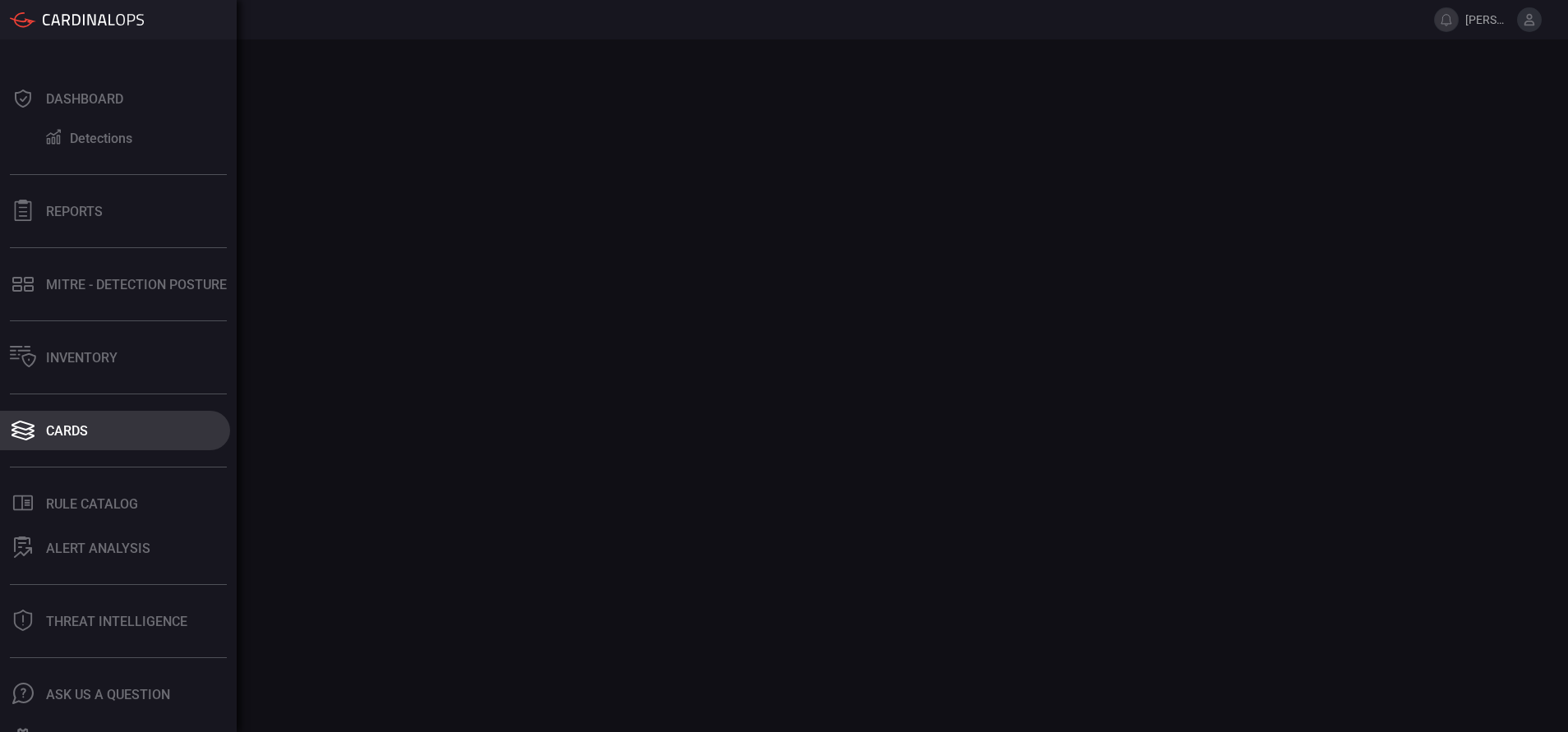
click at [91, 445] on button "Cards" at bounding box center [115, 429] width 230 height 39
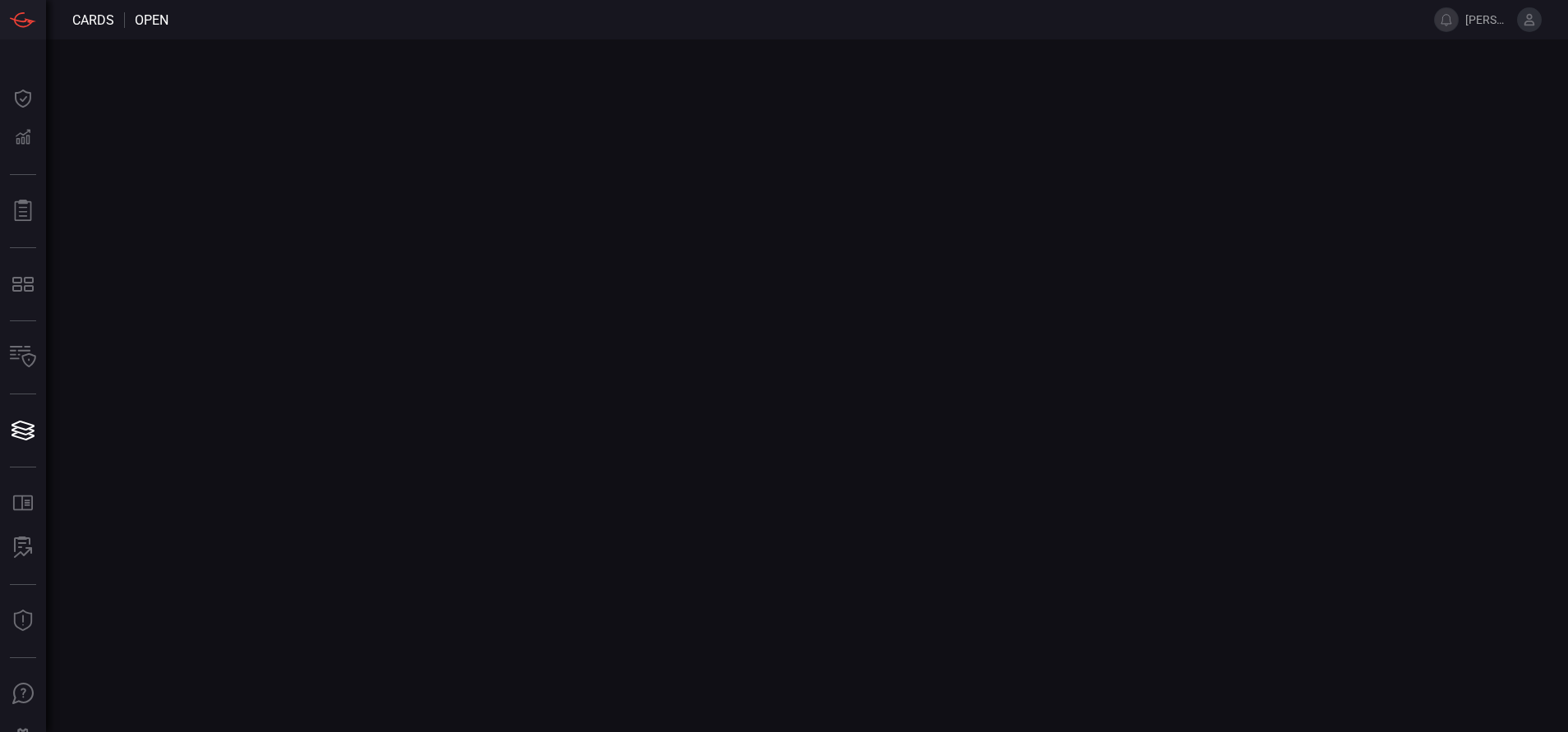
click at [1534, 22] on icon at bounding box center [1529, 20] width 11 height 11
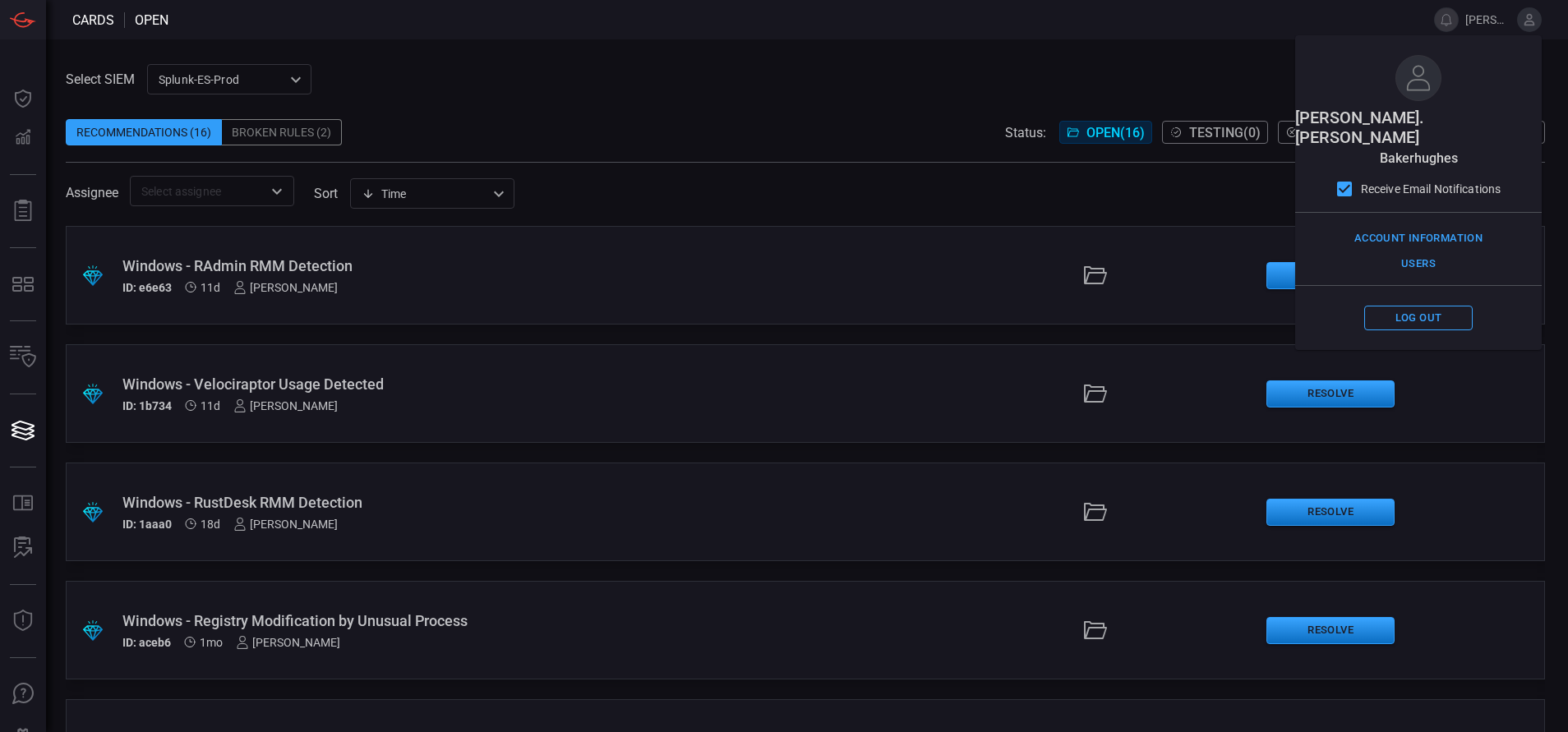
click at [797, 85] on div "Select SIEM Splunk-ES-Prod 0faf634c-0f6c-403d-9a98-5f25c84e76aa ​ Recommendatio…" at bounding box center [805, 135] width 1479 height 142
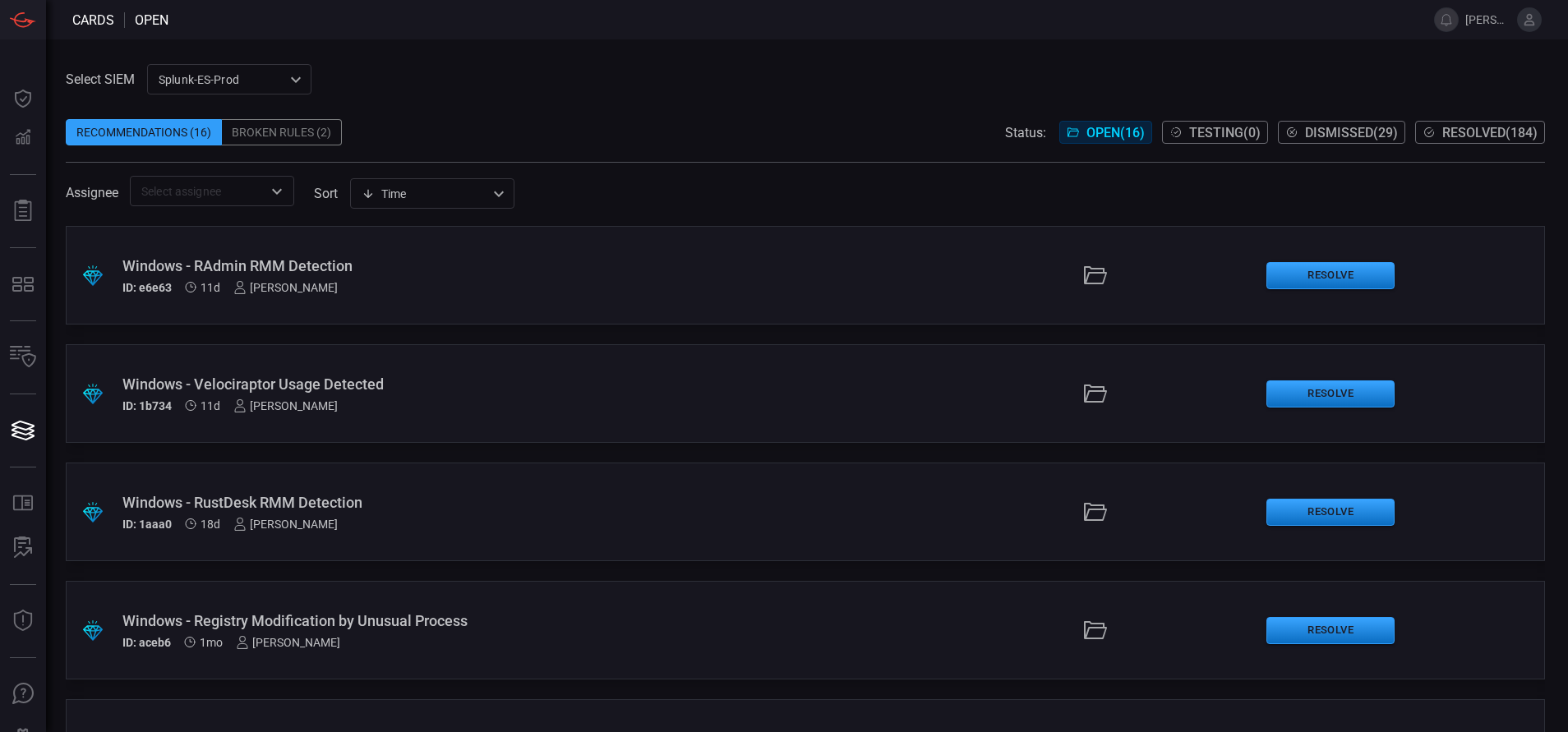
click at [525, 491] on div ".suggested_cards_icon{fill:url(#suggested_cards_icon);} Windows - RustDesk RMM …" at bounding box center [805, 512] width 1479 height 98
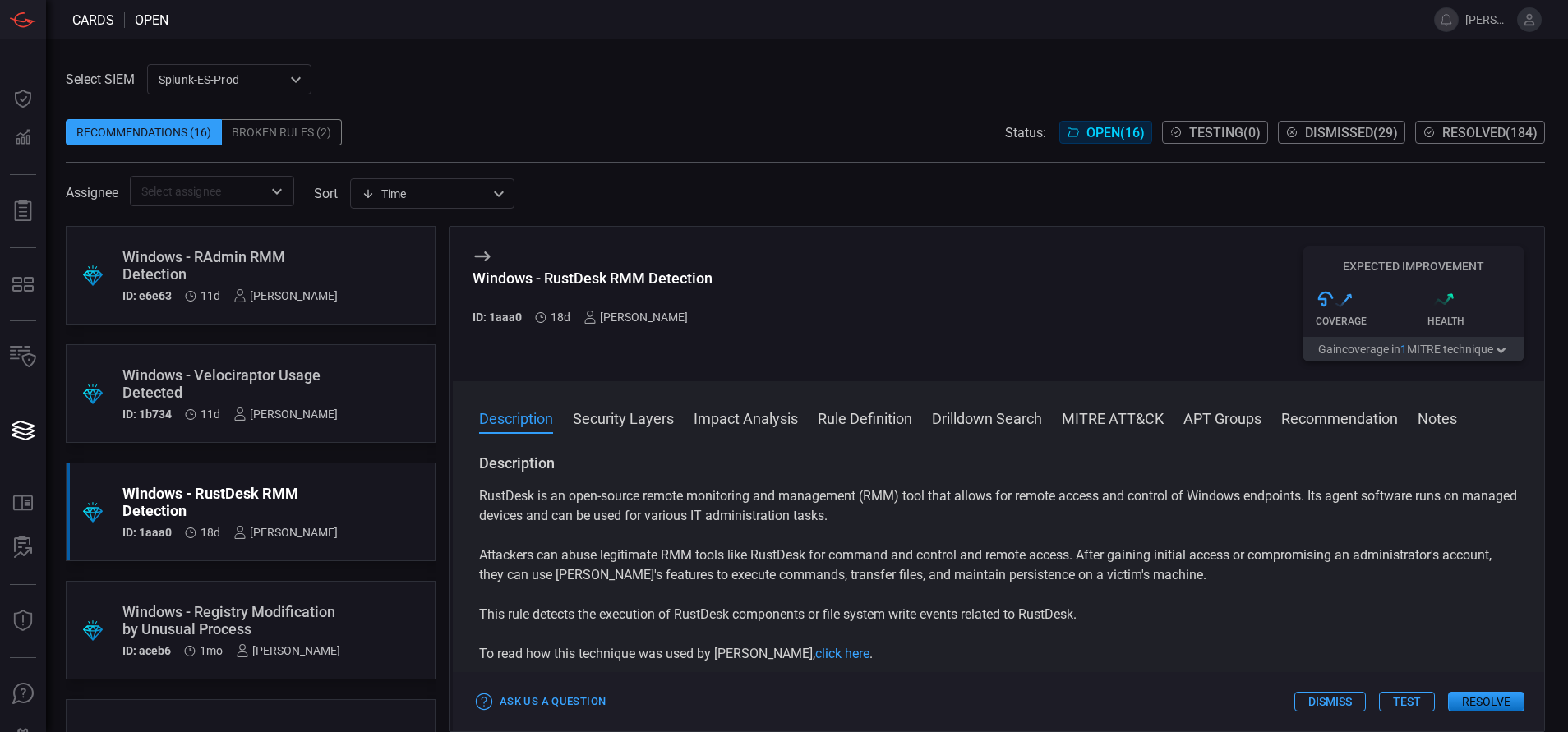
click at [863, 409] on button "Rule Definition" at bounding box center [864, 417] width 95 height 20
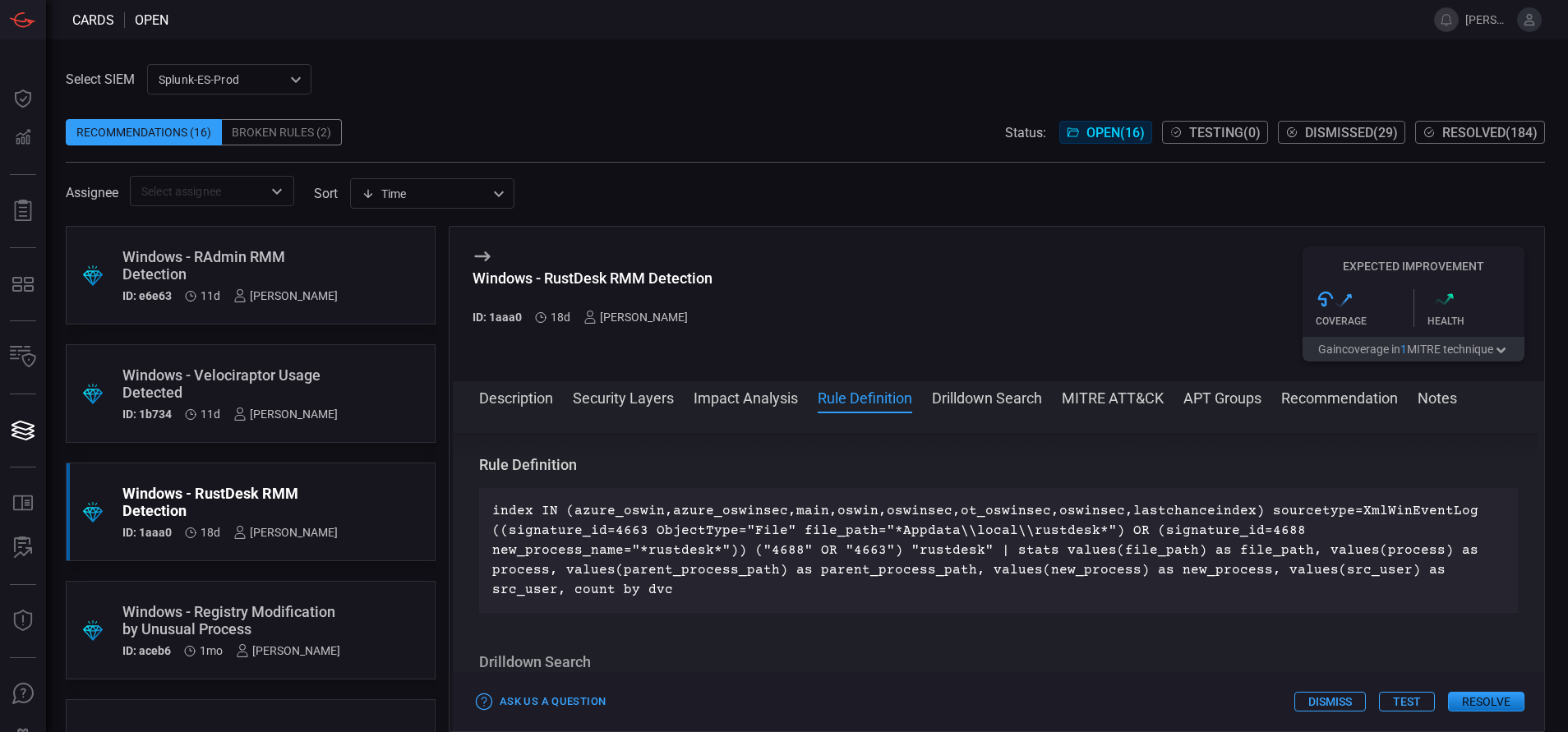
scroll to position [694, 0]
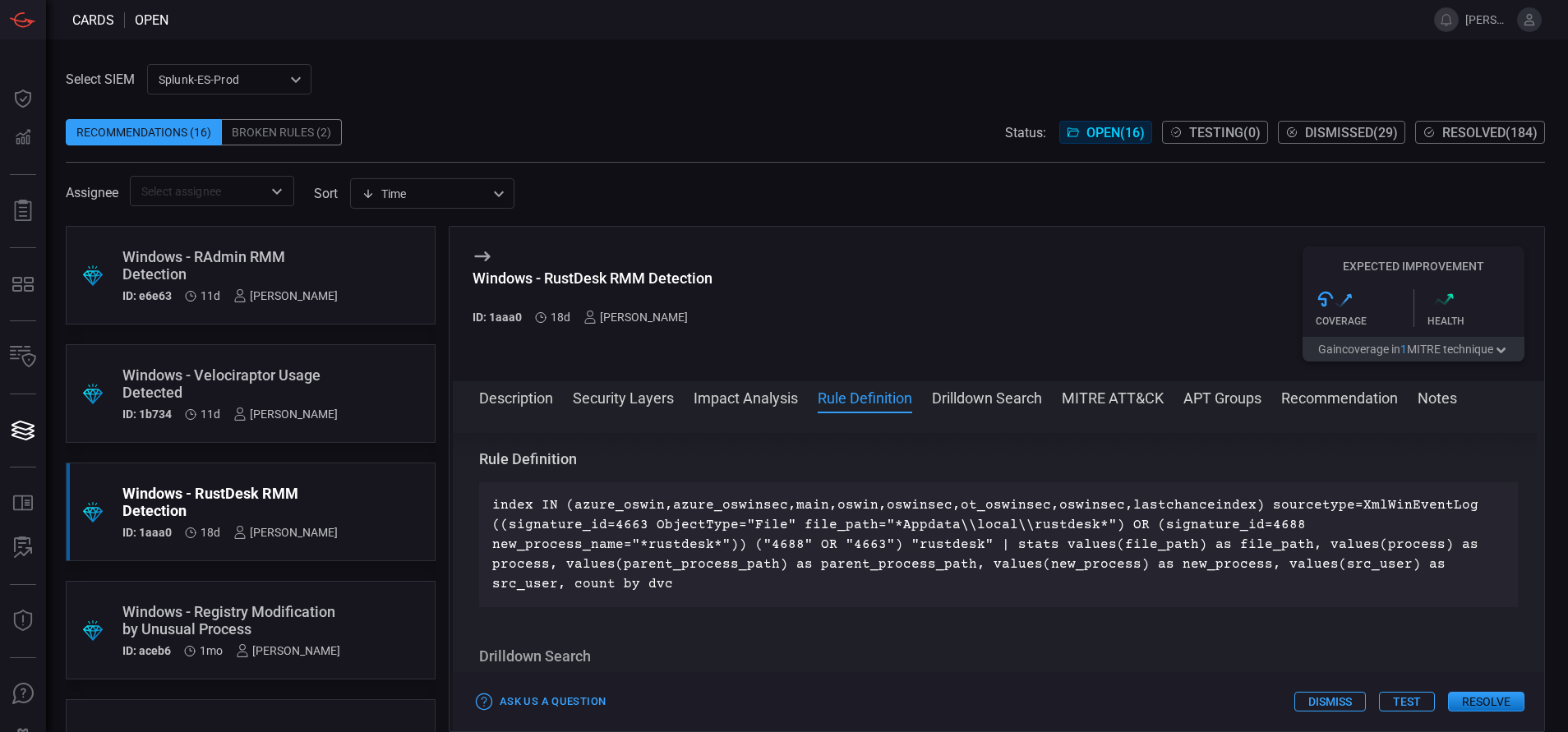
click at [312, 278] on div "Windows - RAdmin RMM Detection" at bounding box center [229, 265] width 215 height 34
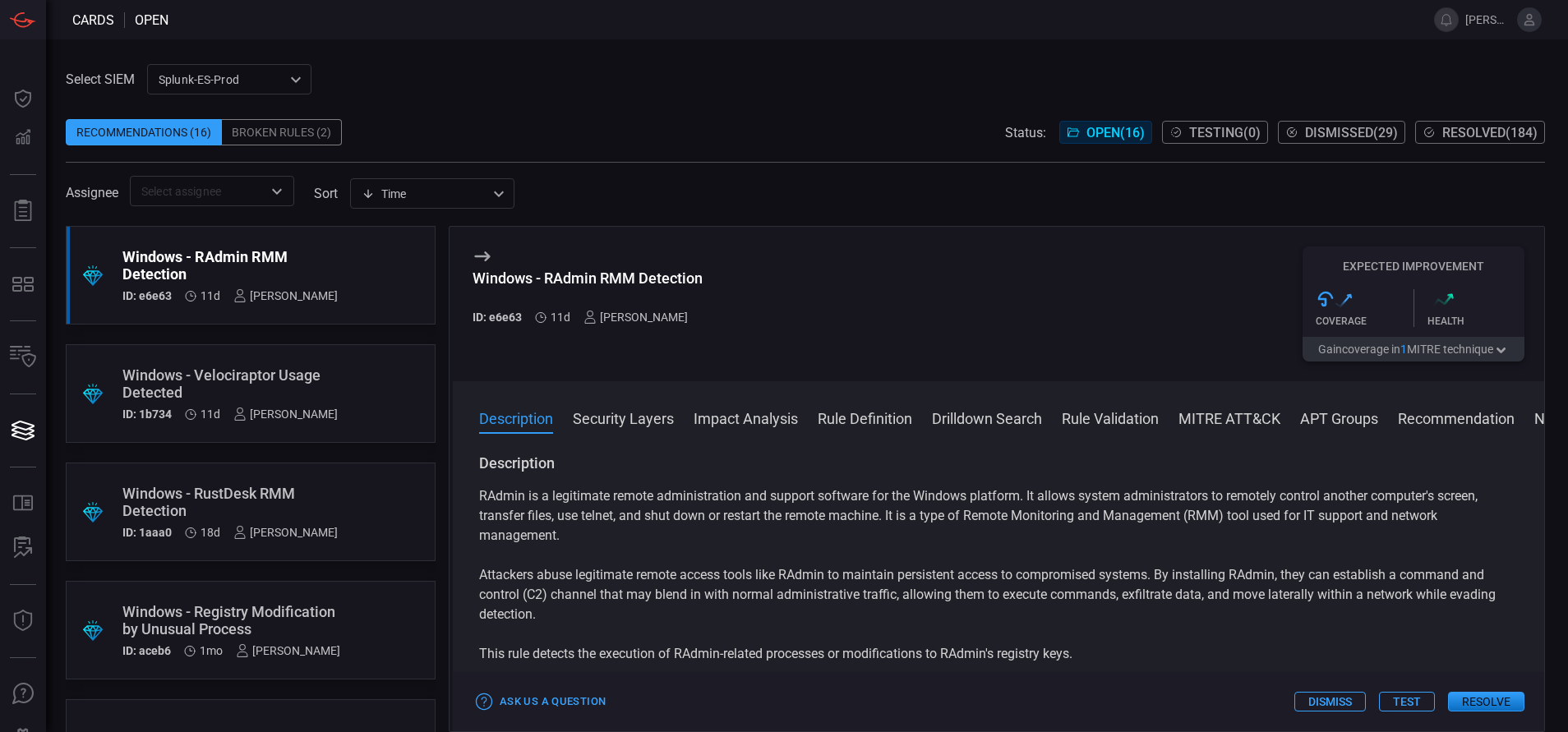
click at [837, 414] on button "Rule Definition" at bounding box center [864, 417] width 95 height 20
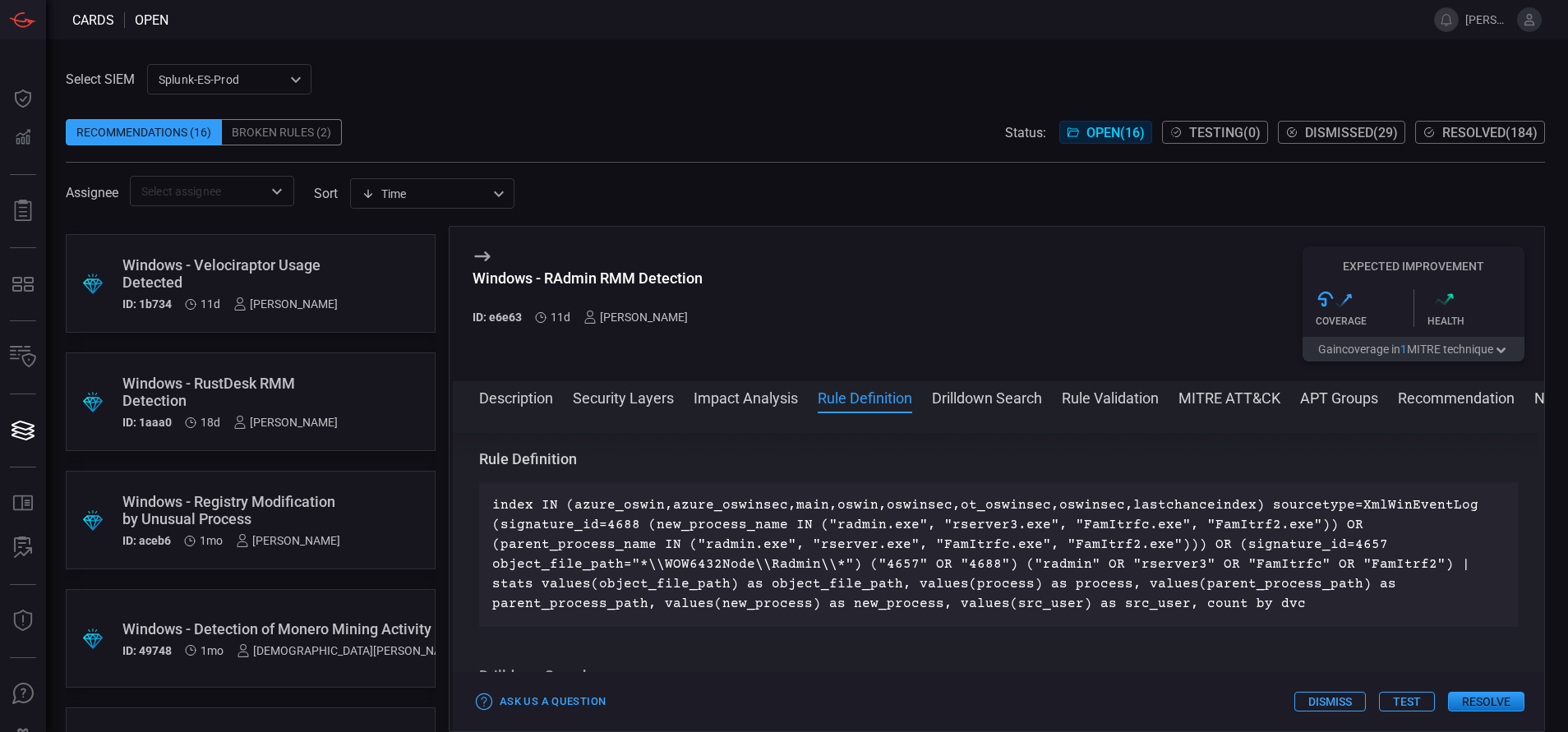
scroll to position [115, 0]
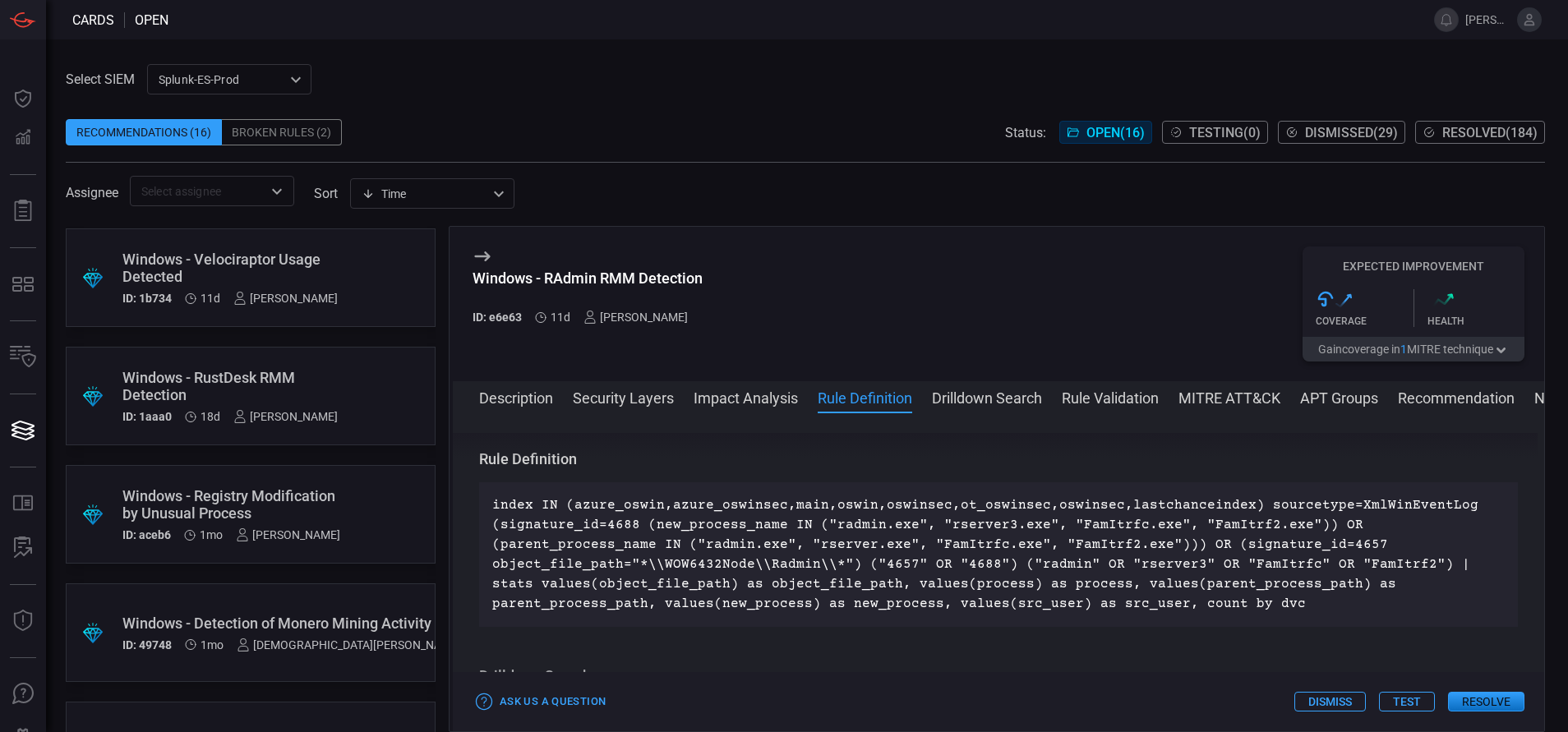
click at [351, 492] on div ".suggested_cards_icon{fill:url(#suggested_cards_icon);} Windows - Registry Modi…" at bounding box center [250, 513] width 370 height 98
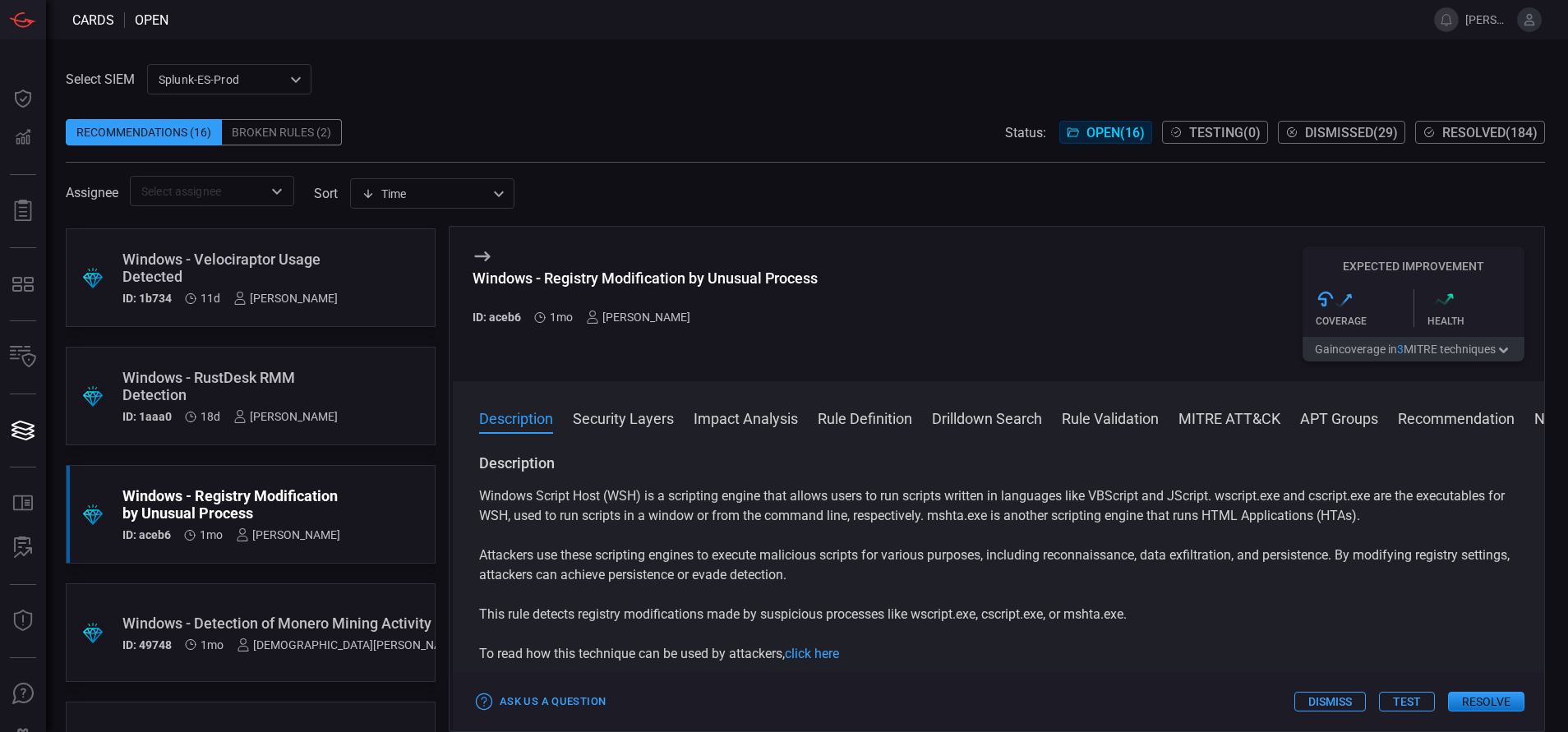
click at [861, 422] on button "Rule Definition" at bounding box center [864, 417] width 95 height 20
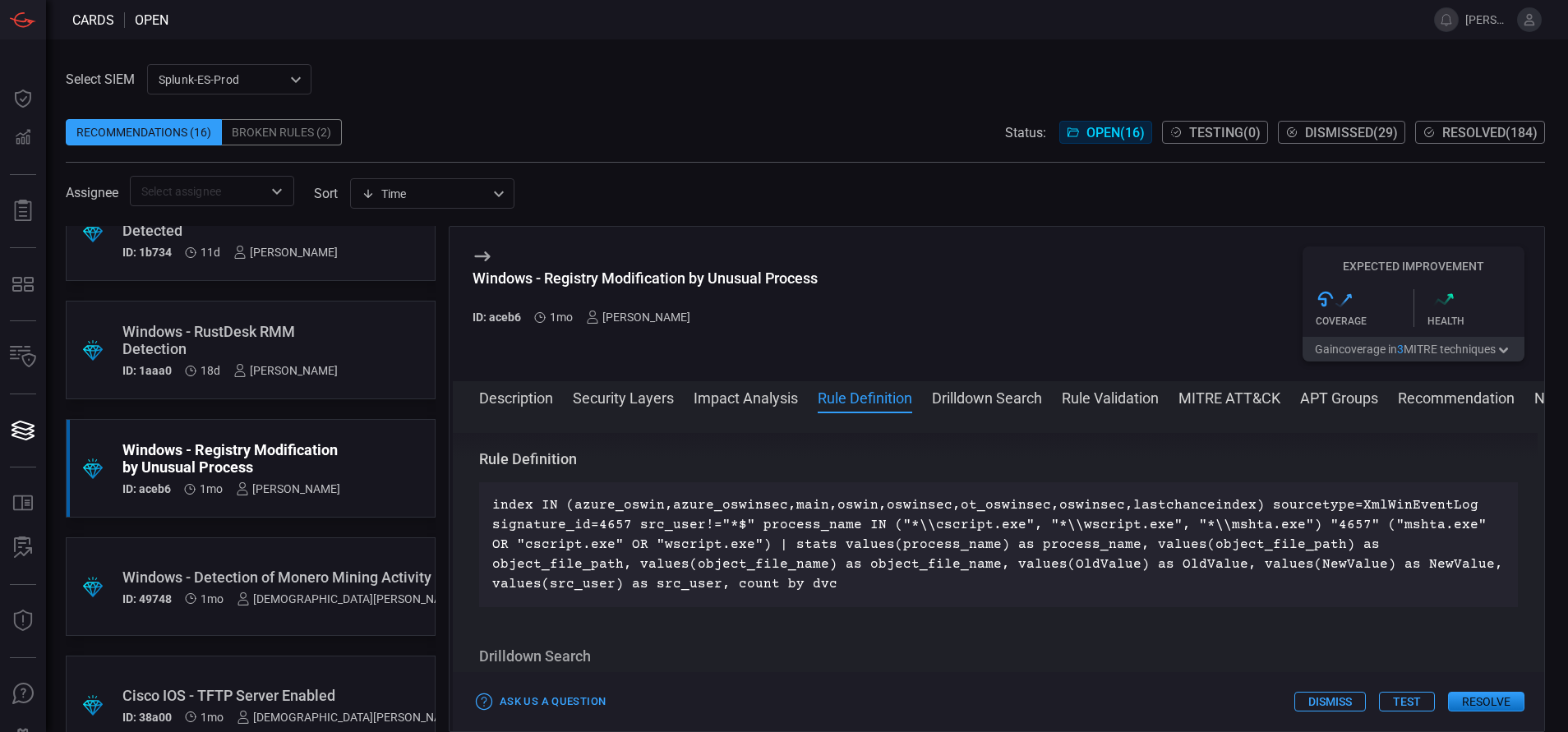
scroll to position [162, 0]
click at [328, 583] on div "Windows - Detection of Monero Mining Activity" at bounding box center [291, 576] width 339 height 17
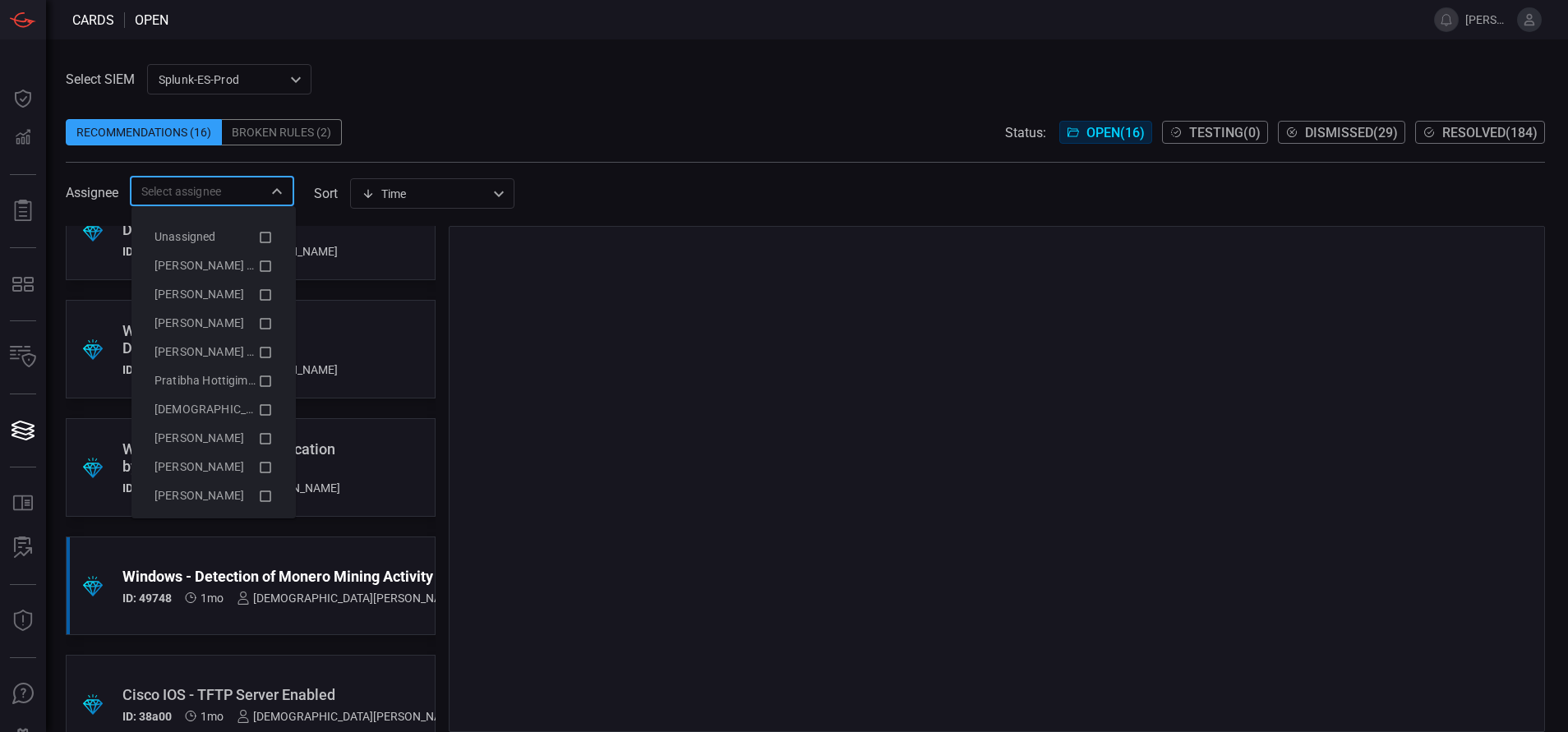
click at [263, 198] on input "text" at bounding box center [198, 191] width 127 height 21
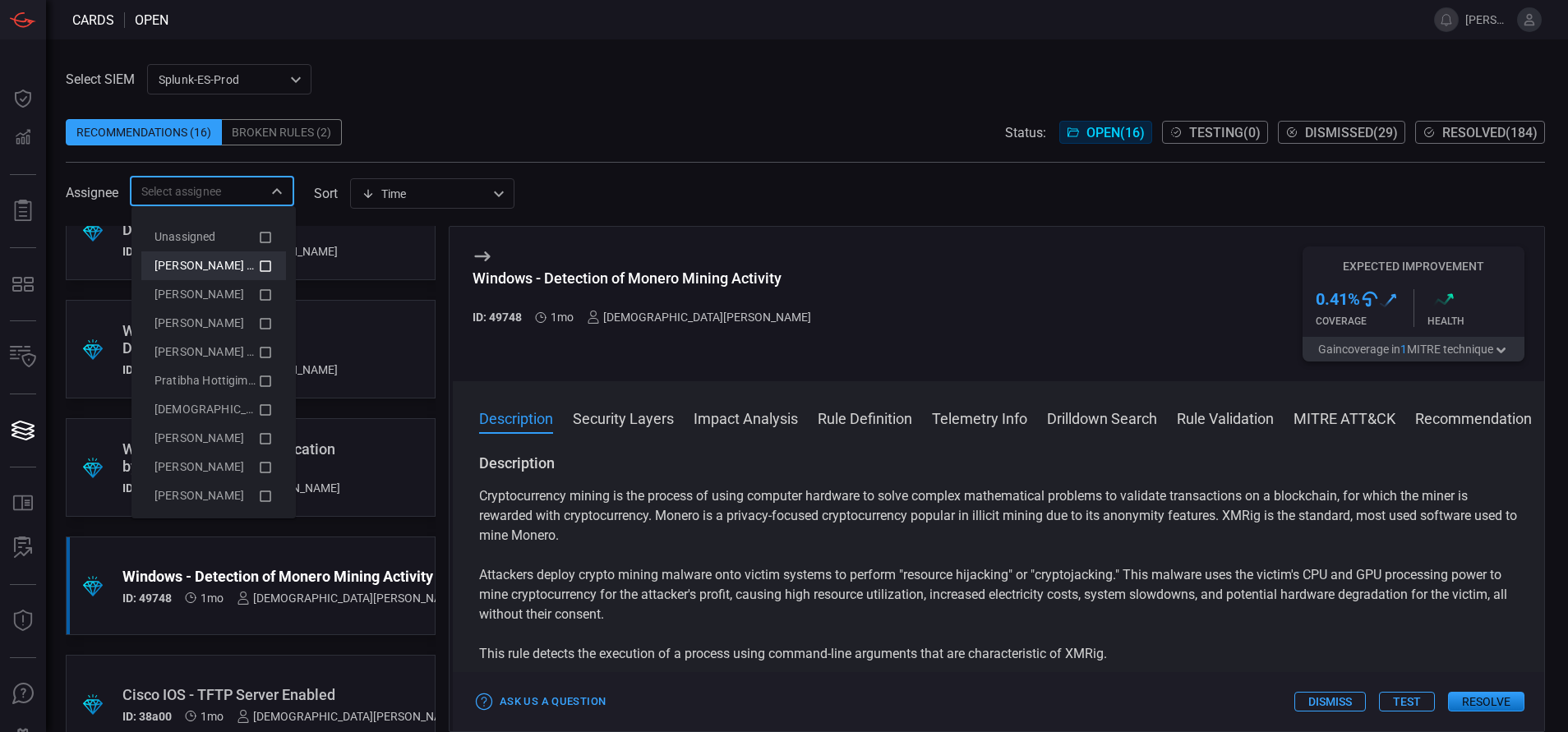
click at [258, 257] on icon at bounding box center [265, 266] width 14 height 20
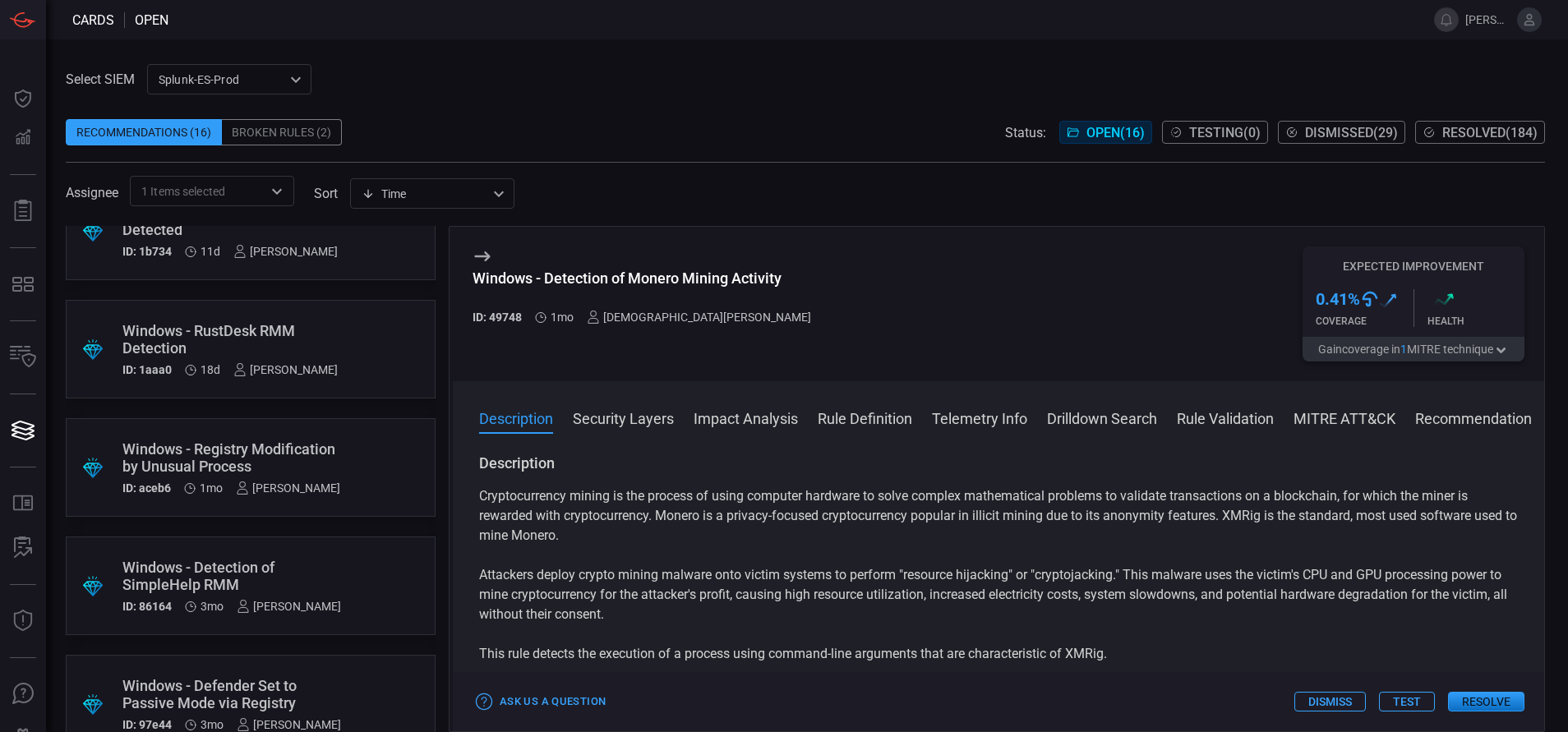
click at [404, 69] on div "Select SIEM Splunk-ES-Prod 0faf634c-0f6c-403d-9a98-5f25c84e76aa ​ Recommendatio…" at bounding box center [805, 135] width 1479 height 142
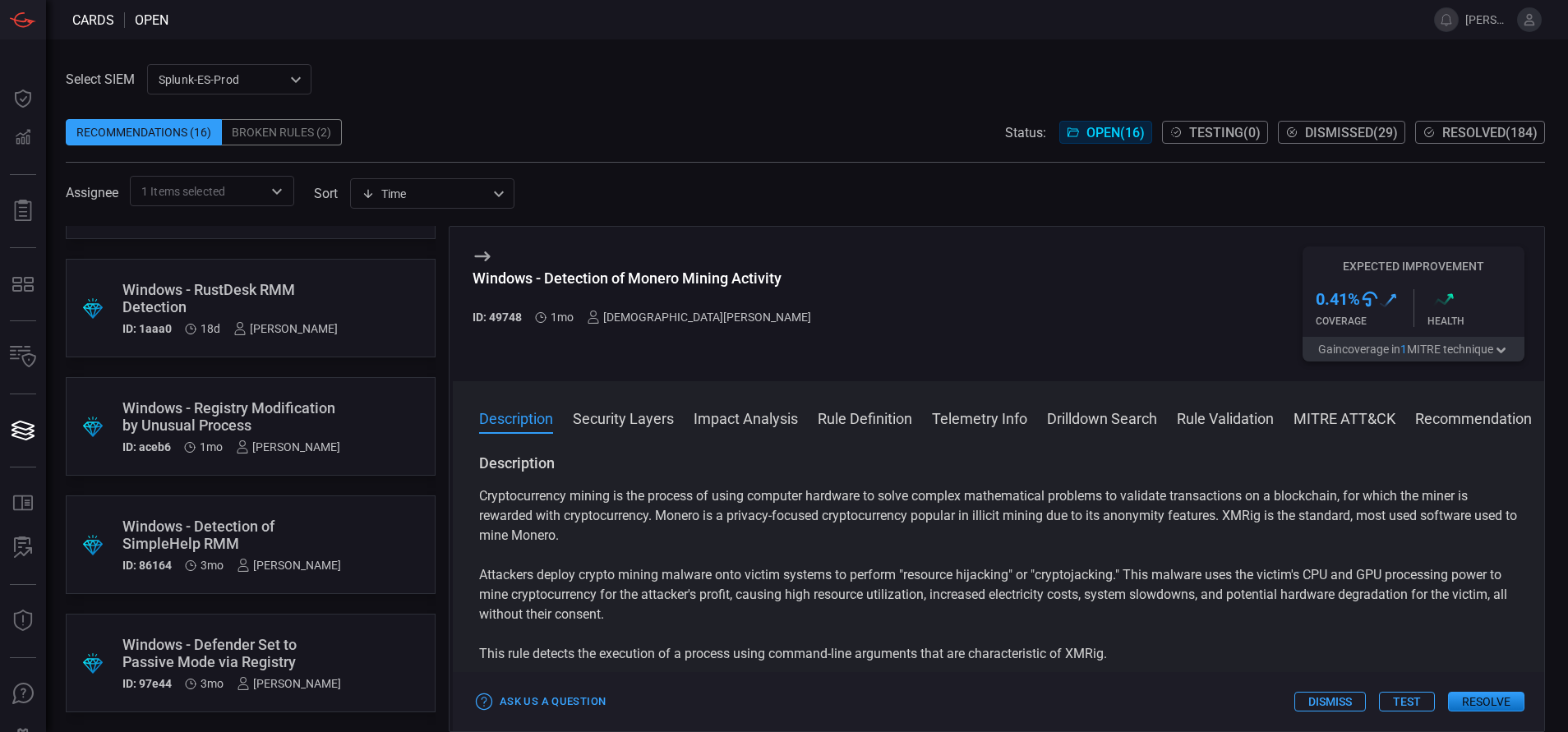
click at [373, 652] on div ".suggested_cards_icon{fill:url(#suggested_cards_icon);} Windows - Defender Set …" at bounding box center [250, 662] width 370 height 98
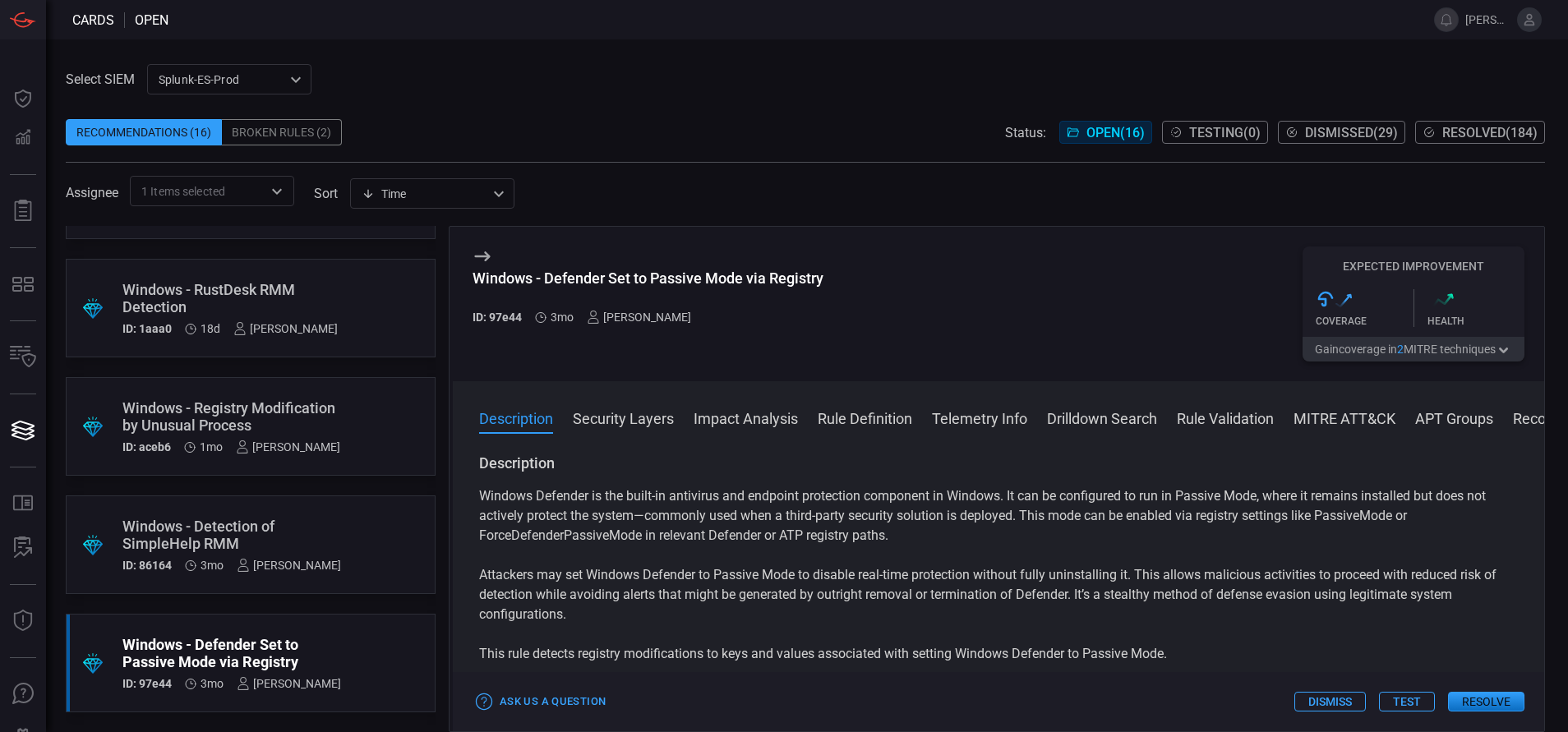
click at [874, 408] on button "Rule Definition" at bounding box center [864, 417] width 95 height 20
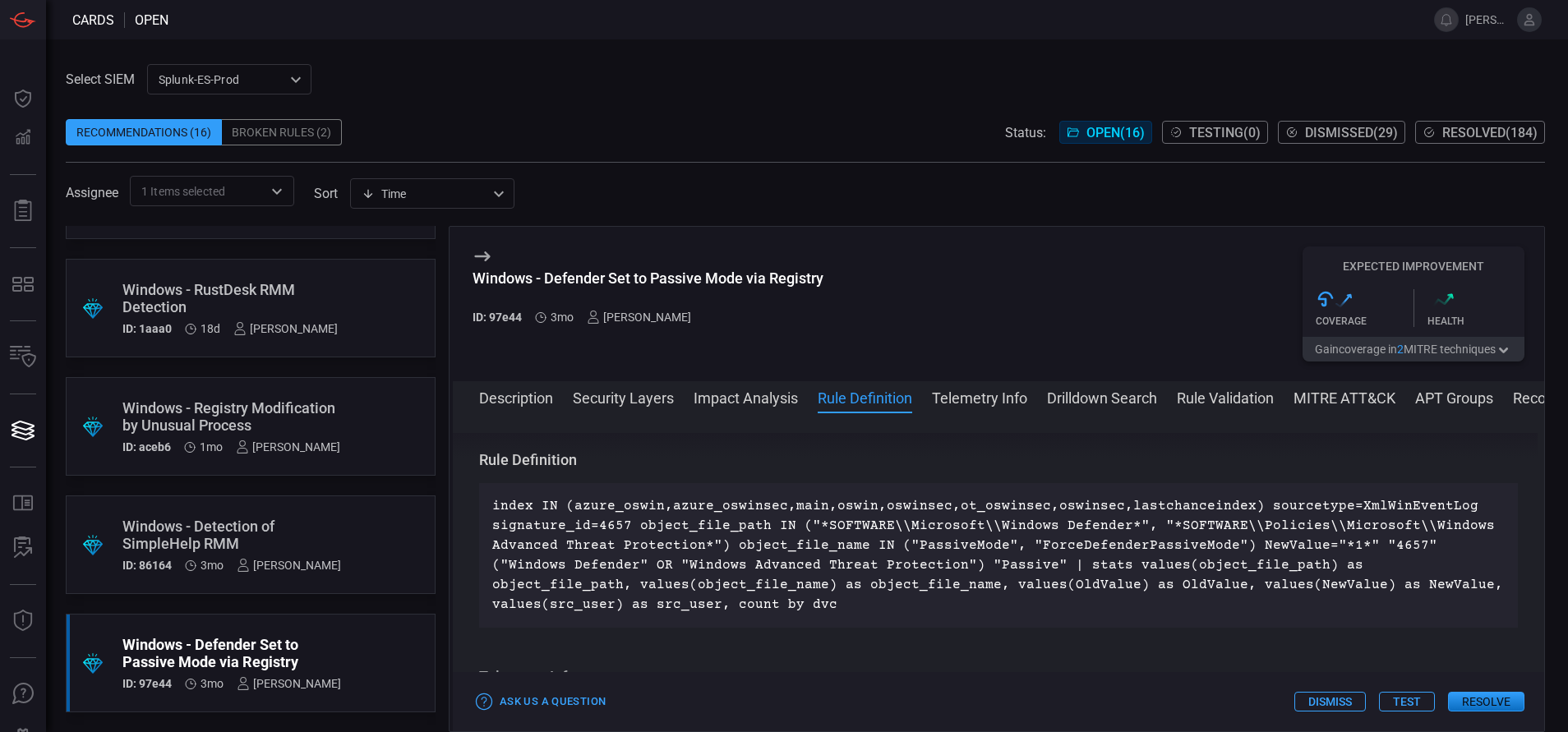
scroll to position [734, 0]
drag, startPoint x: 828, startPoint y: 275, endPoint x: 468, endPoint y: 268, distance: 360.1
click at [468, 268] on div "Windows - Defender Set to Passive Mode via Registry ID: 97e44 3mo [PERSON_NAME]…" at bounding box center [998, 304] width 1091 height 155
copy div "Windows - Defender Set to Passive Mode via Registry"
click at [468, 268] on div "Windows - Defender Set to Passive Mode via Registry ID: 97e44 3mo [PERSON_NAME]…" at bounding box center [998, 304] width 1091 height 155
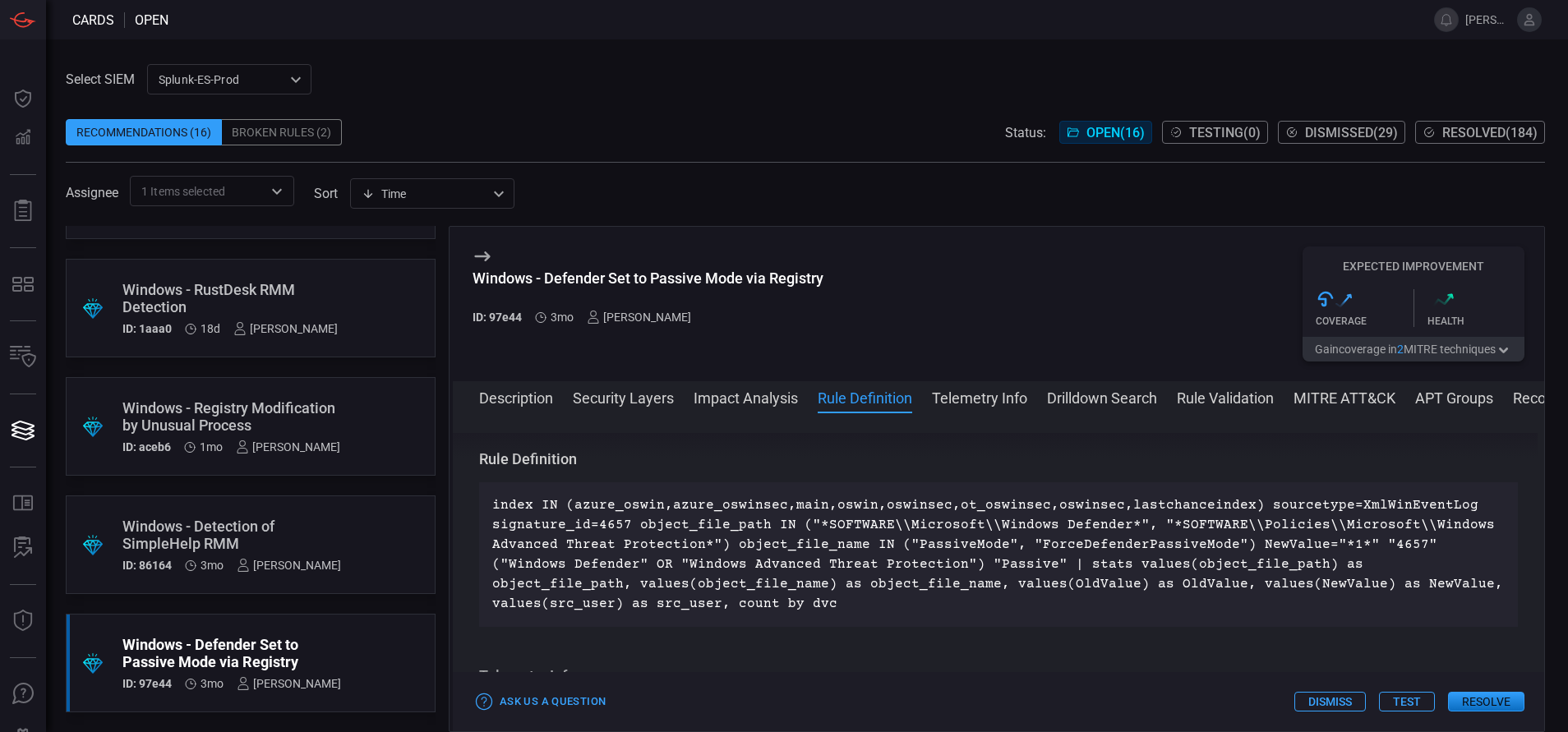
click at [530, 390] on button "Description" at bounding box center [516, 396] width 74 height 20
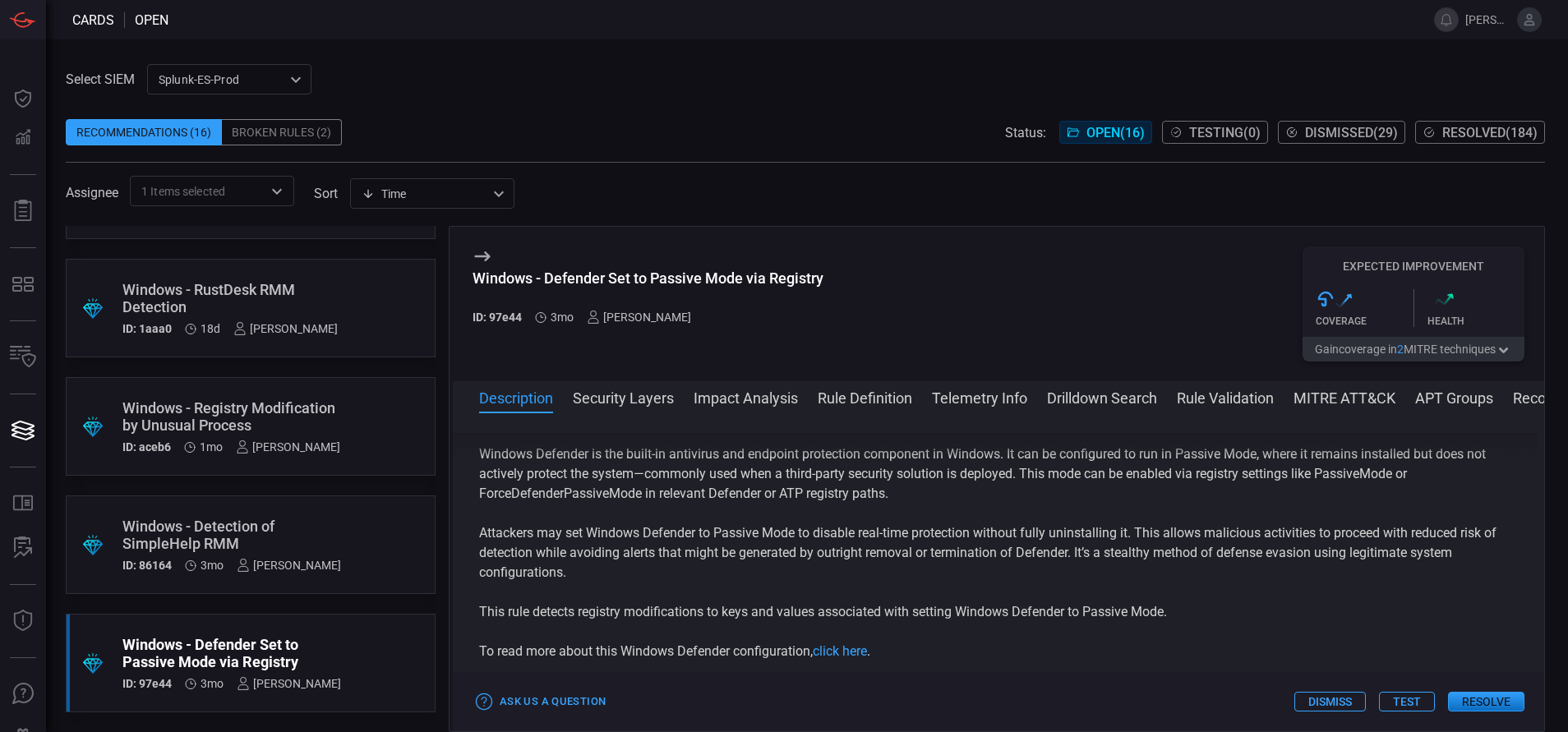
scroll to position [0, 0]
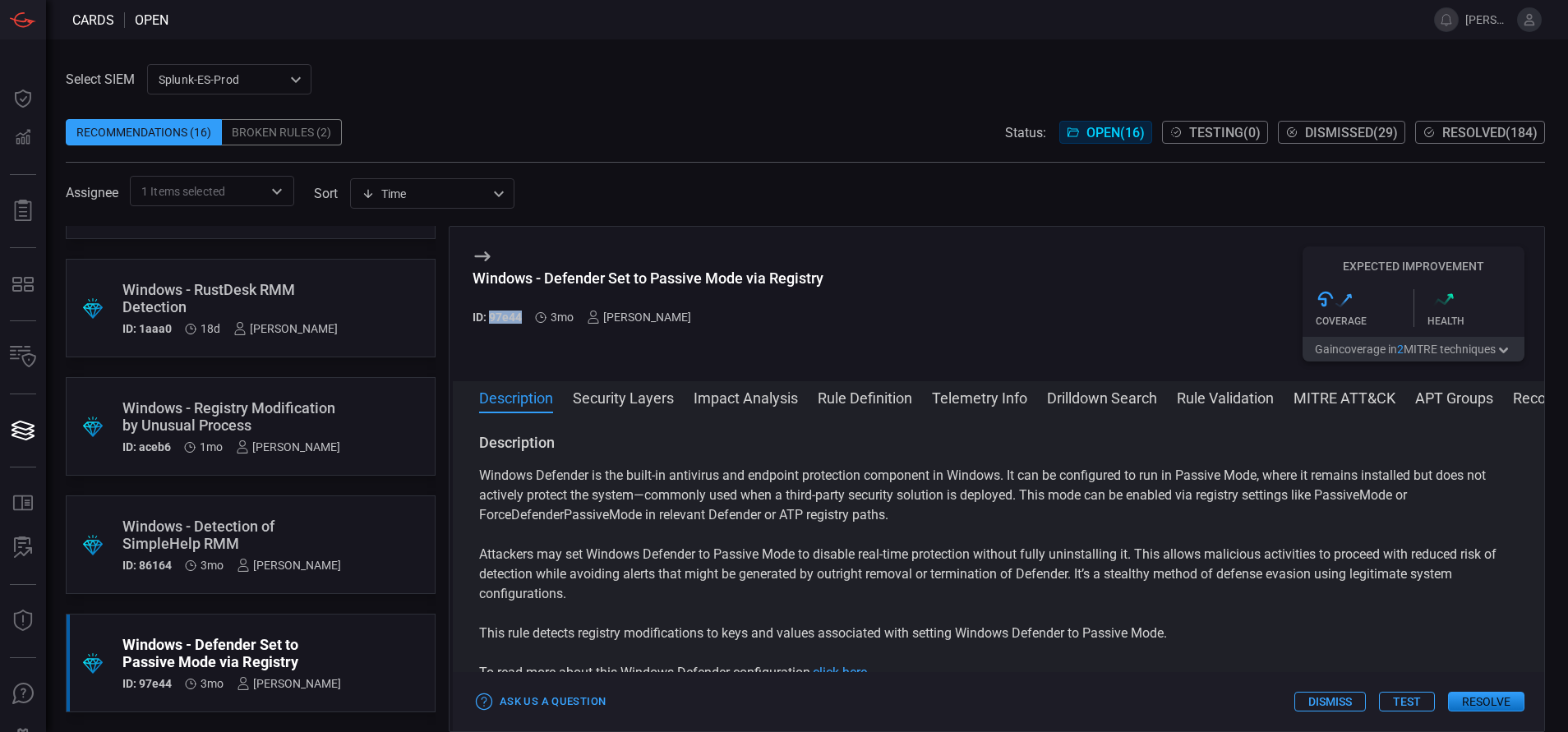
drag, startPoint x: 522, startPoint y: 310, endPoint x: 492, endPoint y: 316, distance: 30.6
click at [492, 316] on div "ID: 97e44 3mo [PERSON_NAME]" at bounding box center [647, 317] width 350 height 13
copy h5 "97e44"
click at [843, 403] on button "Rule Definition" at bounding box center [864, 396] width 95 height 20
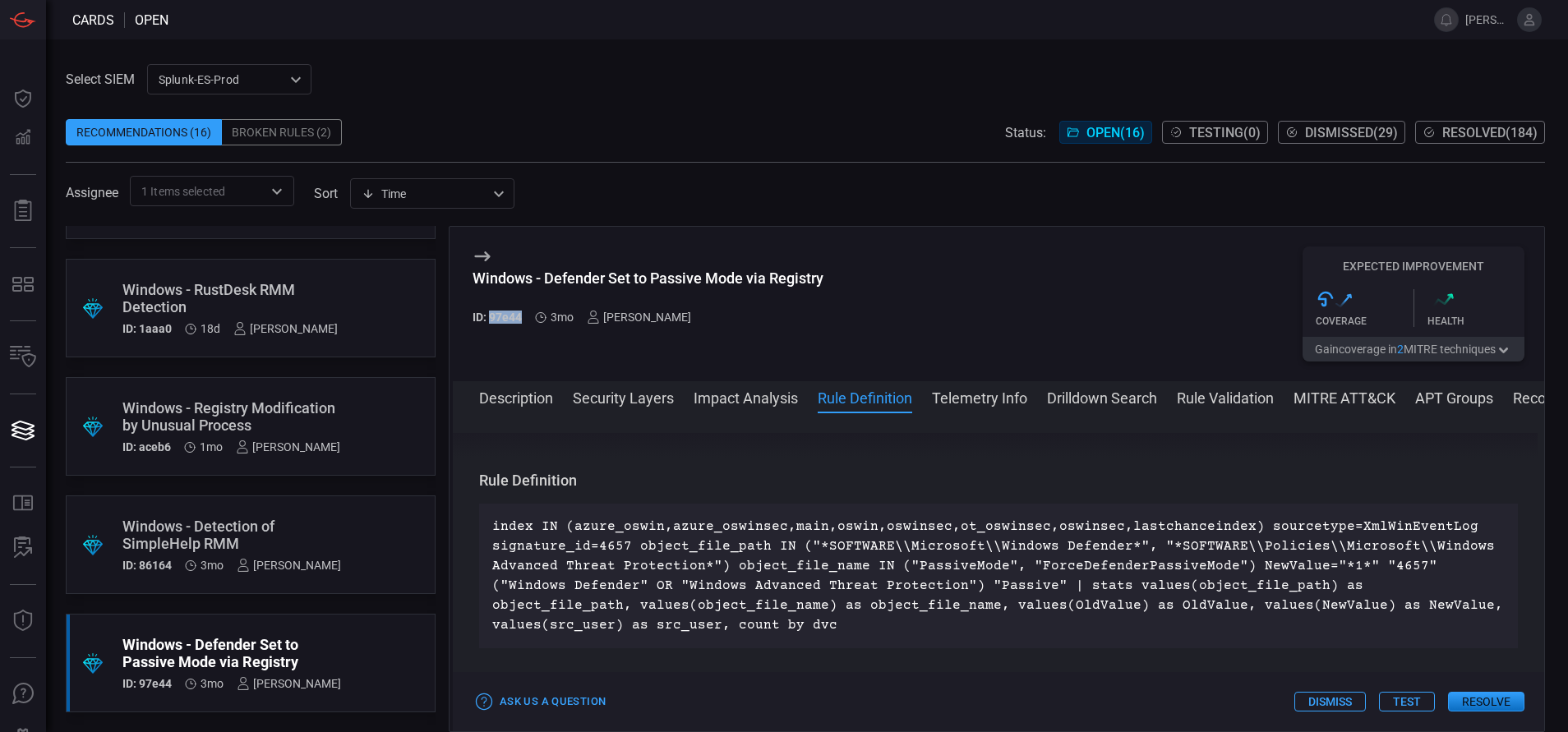
scroll to position [734, 0]
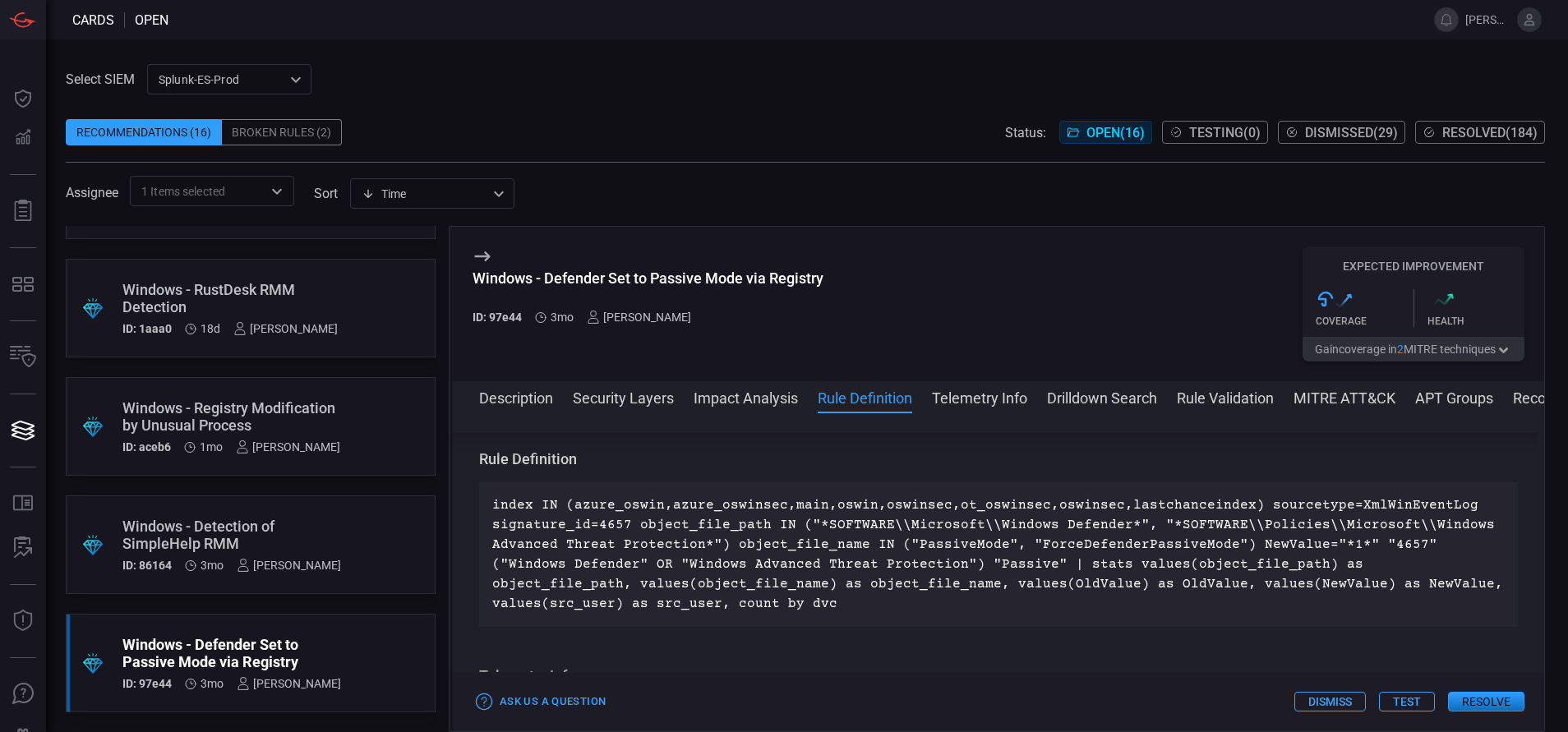
click at [532, 408] on span at bounding box center [998, 420] width 1091 height 27
click at [1301, 387] on button "MITRE ATT&CK" at bounding box center [1345, 396] width 102 height 20
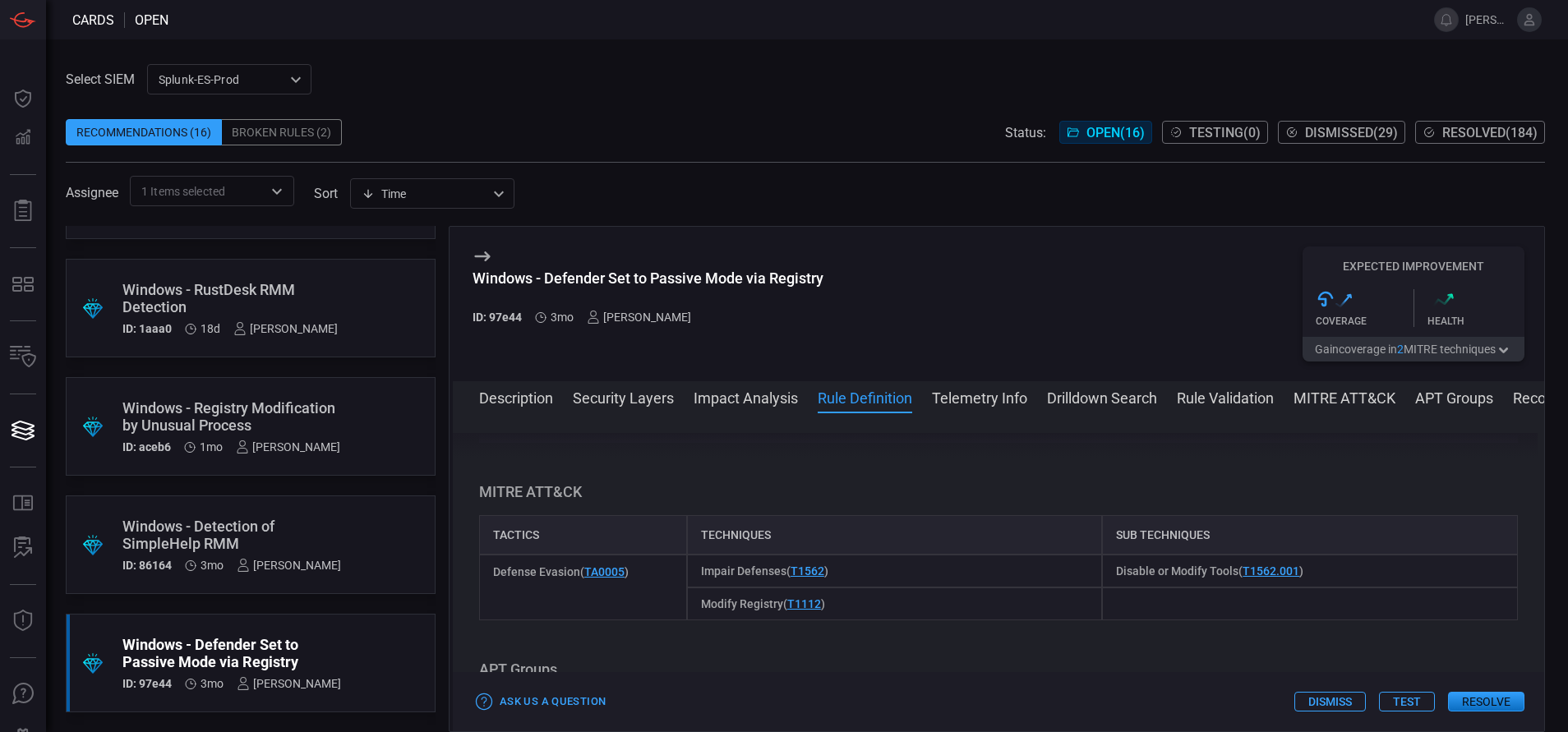
scroll to position [1463, 0]
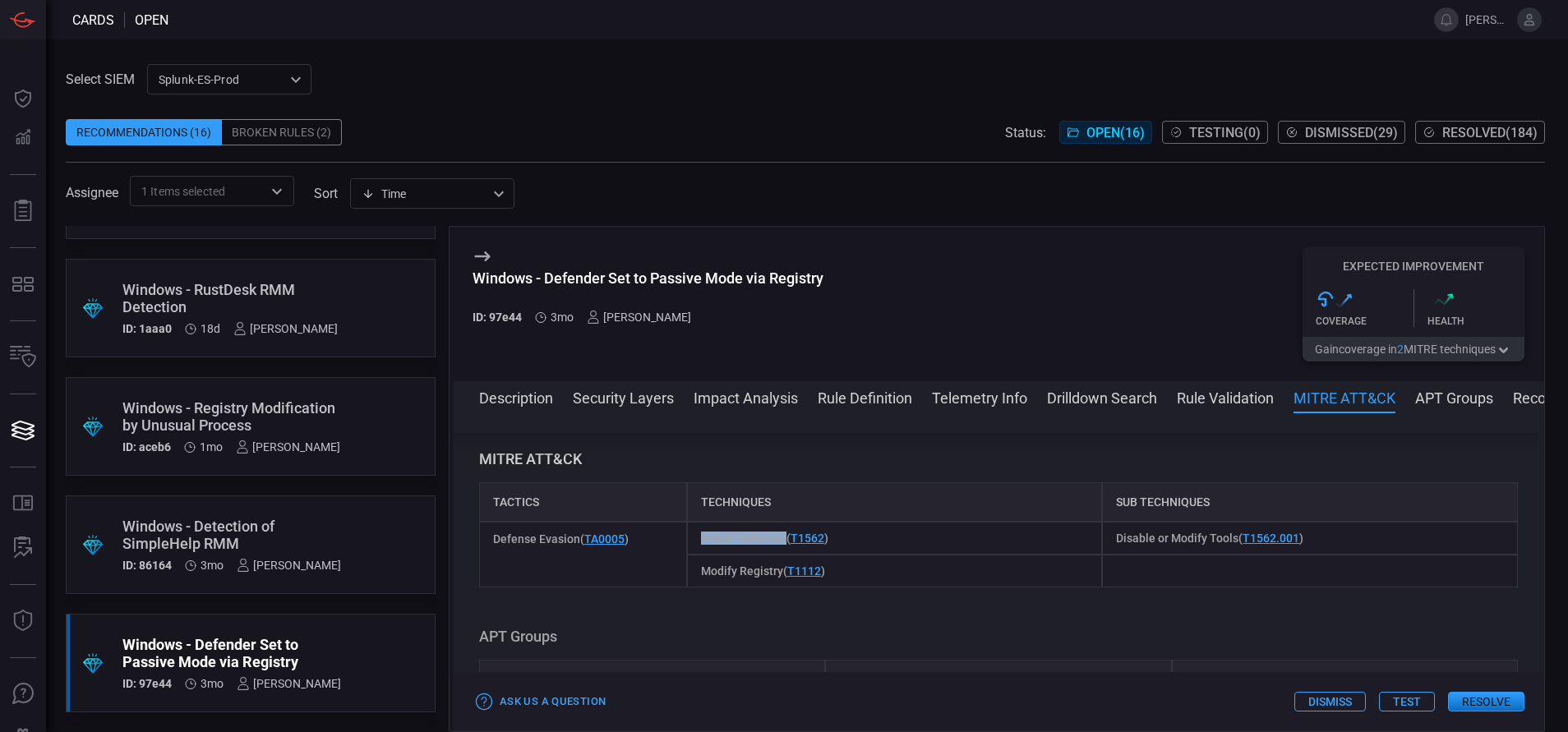
drag, startPoint x: 692, startPoint y: 537, endPoint x: 781, endPoint y: 554, distance: 90.6
click at [781, 554] on div "Impair Defenses ( T1562 )" at bounding box center [894, 537] width 415 height 32
copy span "Impair Defenses"
drag, startPoint x: 691, startPoint y: 543, endPoint x: 778, endPoint y: 539, distance: 87.1
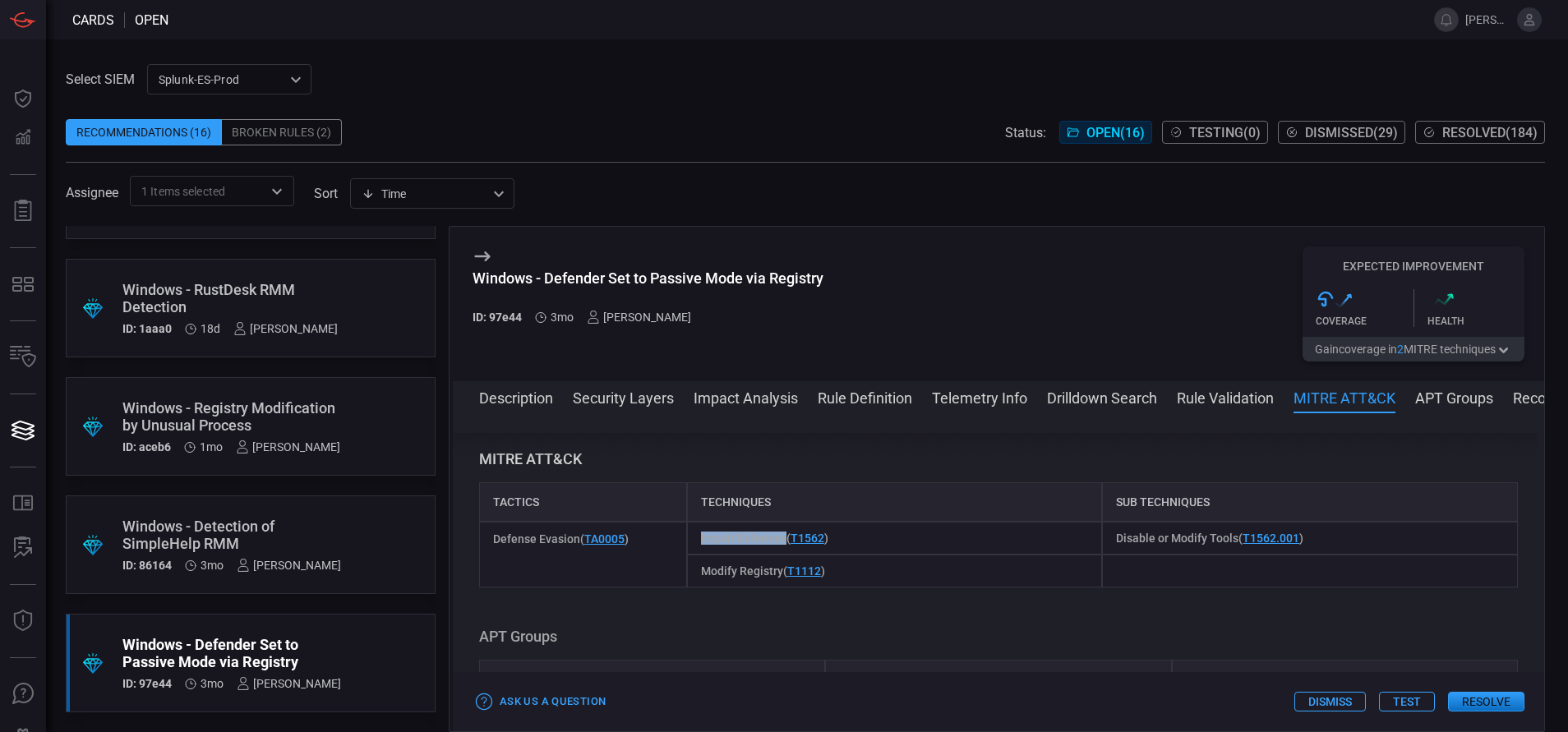
click at [778, 539] on div "Impair Defenses ( T1562 )" at bounding box center [894, 537] width 415 height 32
copy span "Impair Defenses"
drag, startPoint x: 1108, startPoint y: 535, endPoint x: 1227, endPoint y: 550, distance: 119.9
click at [1227, 550] on div "Disable or Modify Tools ( T1562.001 )" at bounding box center [1309, 537] width 415 height 32
copy span "Disable or Modify Tools"
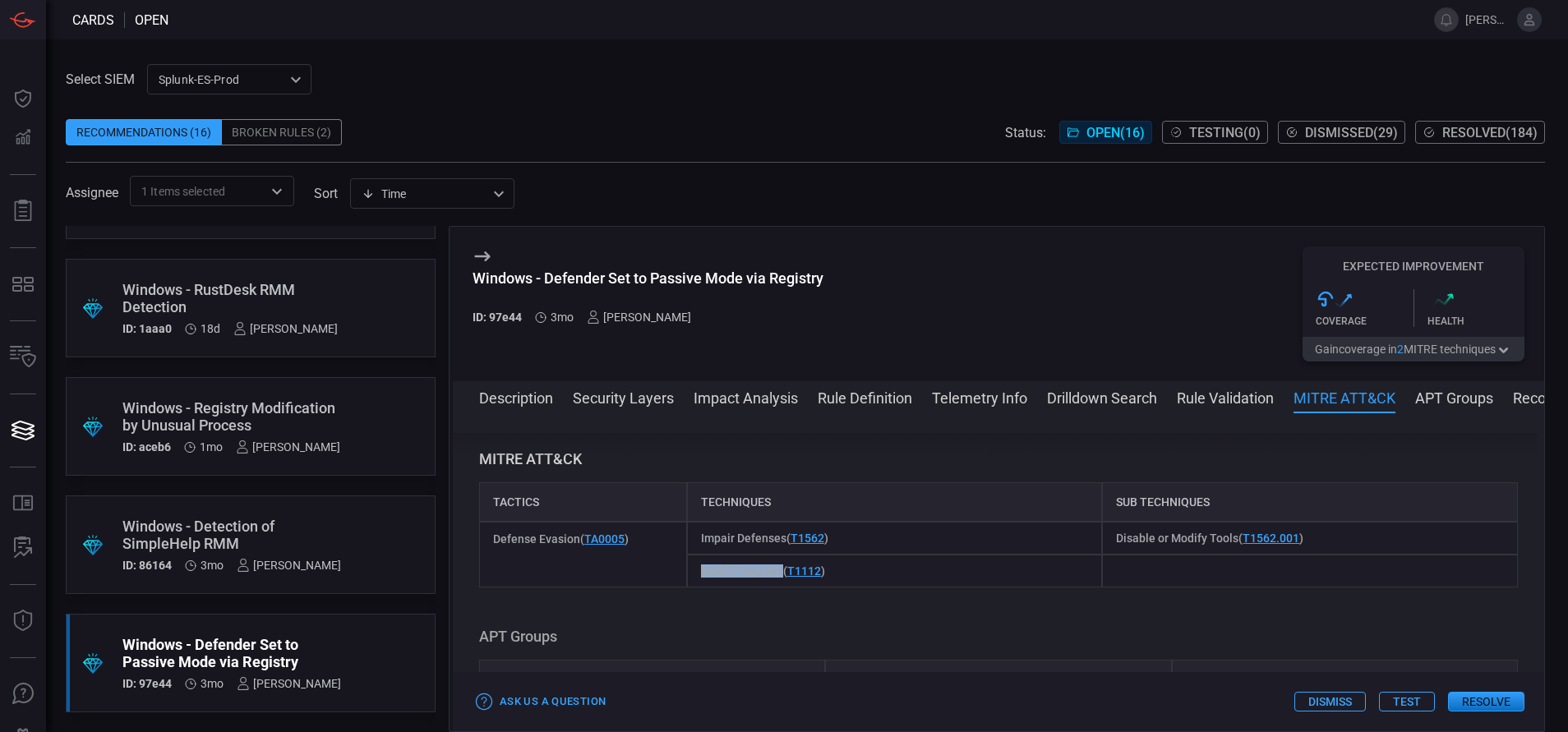
drag, startPoint x: 697, startPoint y: 569, endPoint x: 777, endPoint y: 584, distance: 81.4
click at [777, 584] on div "Modify Registry ( T1112 )" at bounding box center [894, 571] width 415 height 32
copy span "Modify Registry"
click at [858, 393] on button "Rule Definition" at bounding box center [864, 396] width 95 height 20
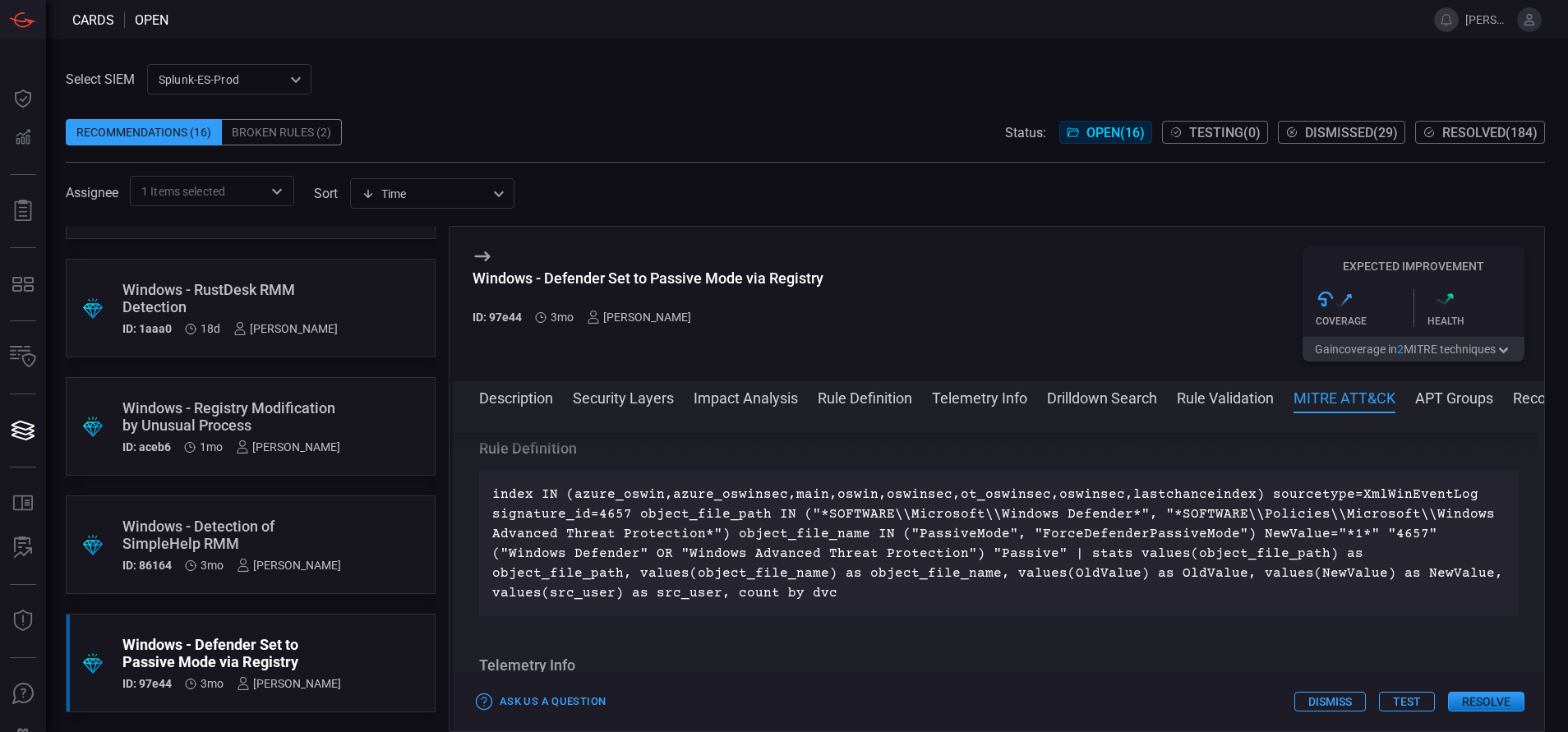
scroll to position [734, 0]
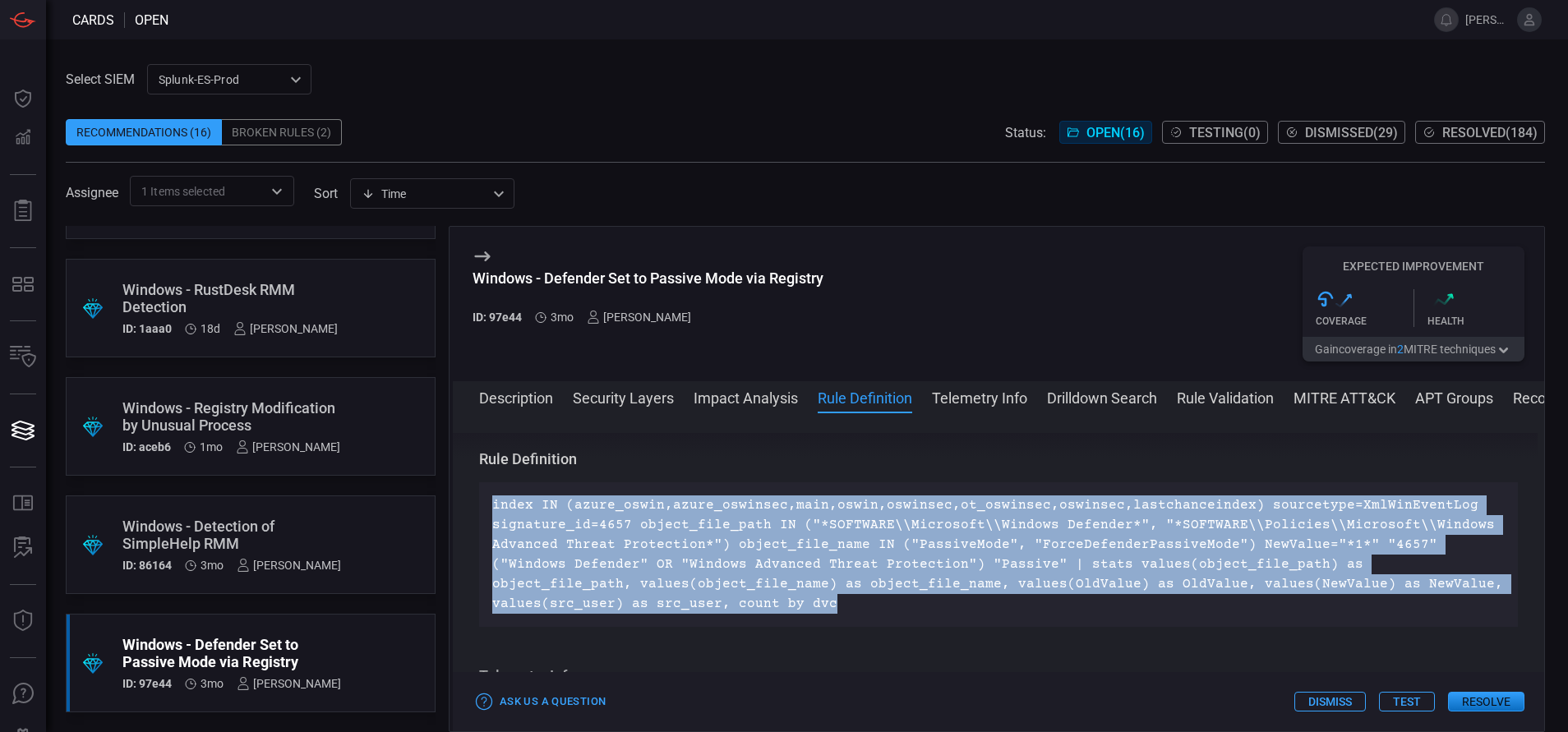
drag, startPoint x: 681, startPoint y: 600, endPoint x: 482, endPoint y: 491, distance: 226.9
click at [482, 491] on div "index IN (azure_oswin,azure_oswinsec,main,oswin,oswinsec,ot_oswinsec,oswinsec,l…" at bounding box center [999, 554] width 1039 height 144
copy p "index IN (azure_oswin,azure_oswinsec,main,oswin,oswinsec,ot_oswinsec,oswinsec,l…"
click at [1098, 402] on button "Drilldown Search" at bounding box center [1101, 396] width 110 height 20
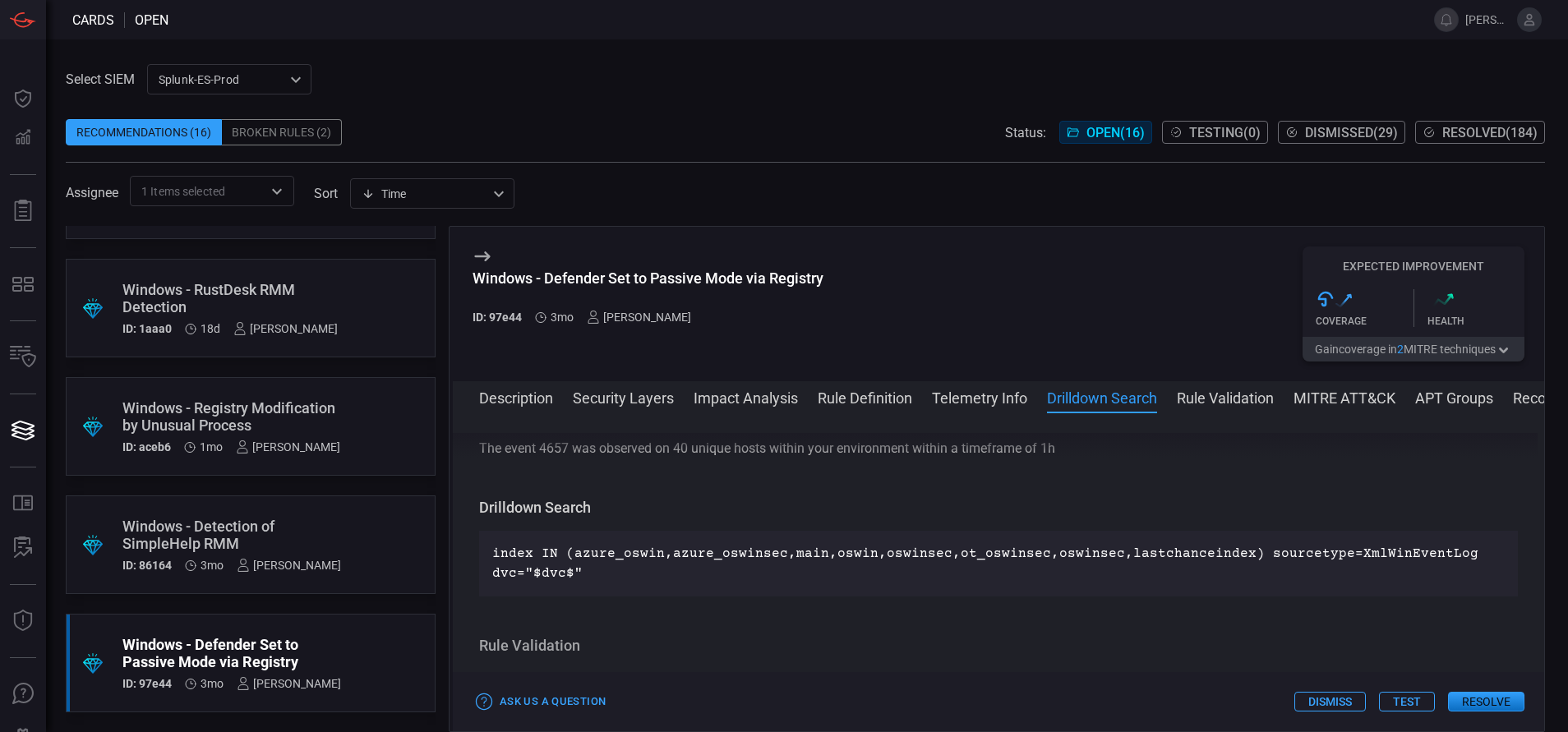
scroll to position [1042, 0]
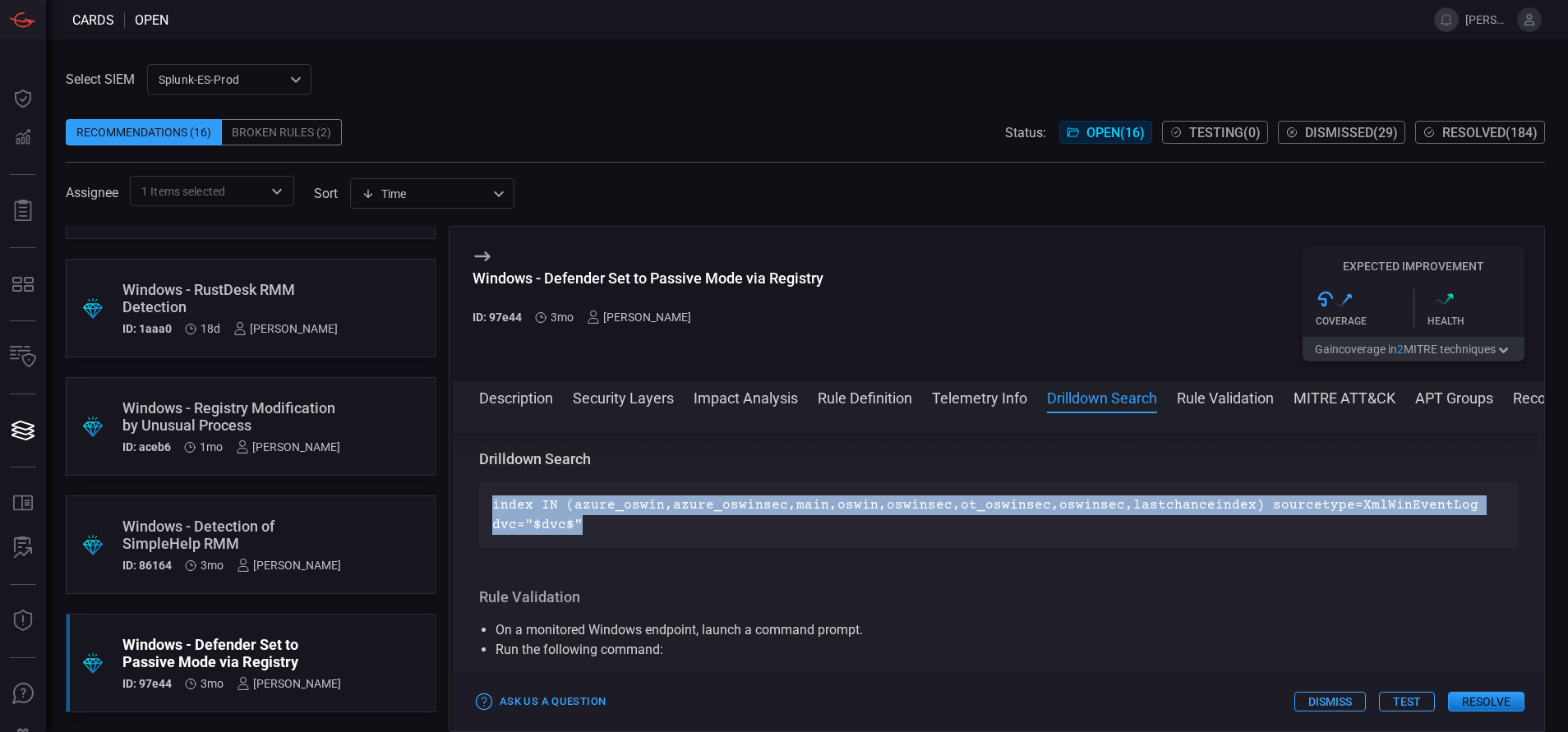
drag, startPoint x: 583, startPoint y: 528, endPoint x: 466, endPoint y: 491, distance: 122.7
click at [466, 491] on div "Description Windows Defender is the built-in antivirus and endpoint protection …" at bounding box center [998, 569] width 1091 height 272
copy p "index IN (azure_oswin,azure_oswinsec,main,oswin,oswinsec,ot_oswinsec,oswinsec,l…"
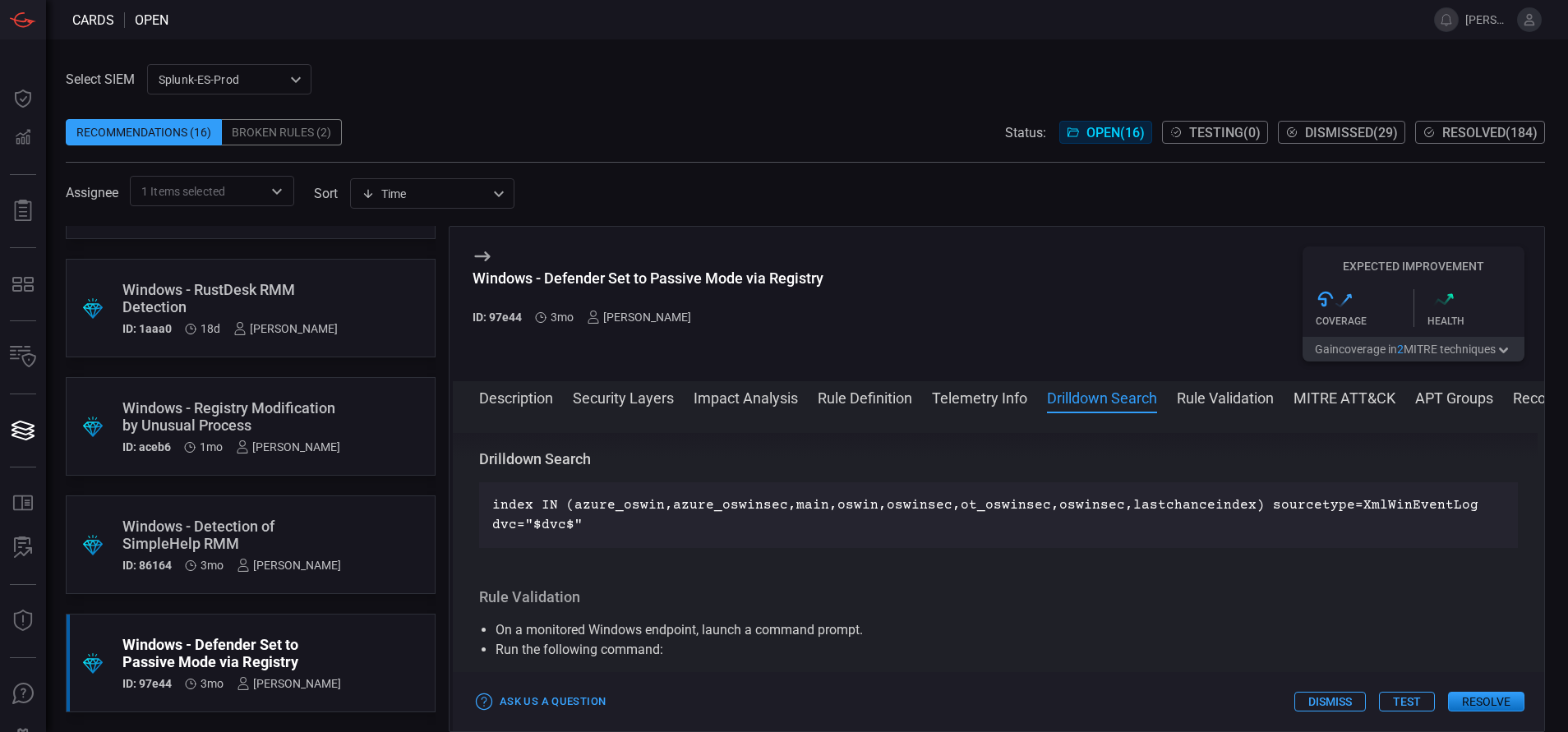
click at [1324, 386] on div "Description Security Layers Impact Analysis Rule Definition Telemetry Info Dril…" at bounding box center [998, 555] width 1091 height 350
click at [1318, 402] on button "MITRE ATT&CK" at bounding box center [1345, 396] width 102 height 20
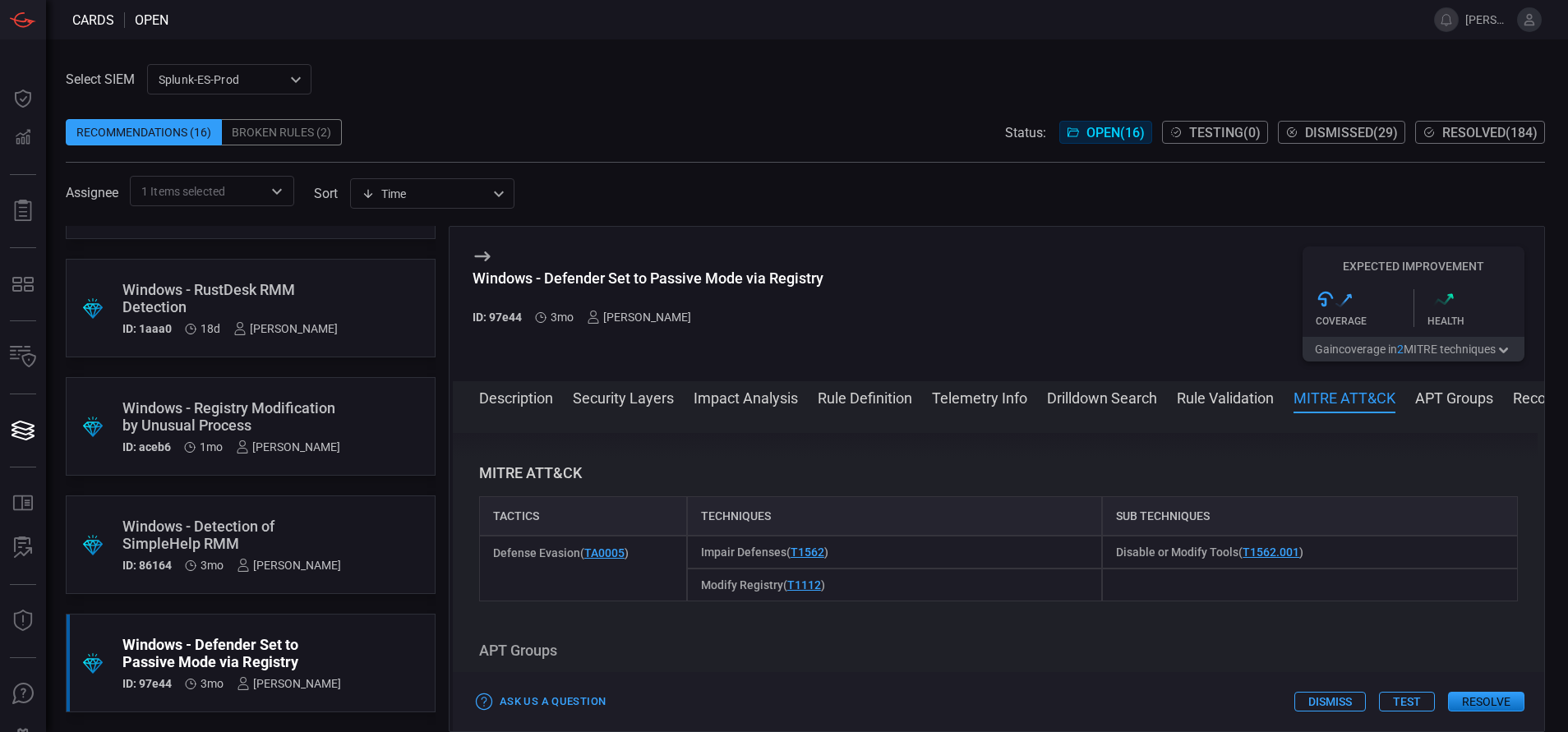
scroll to position [1463, 0]
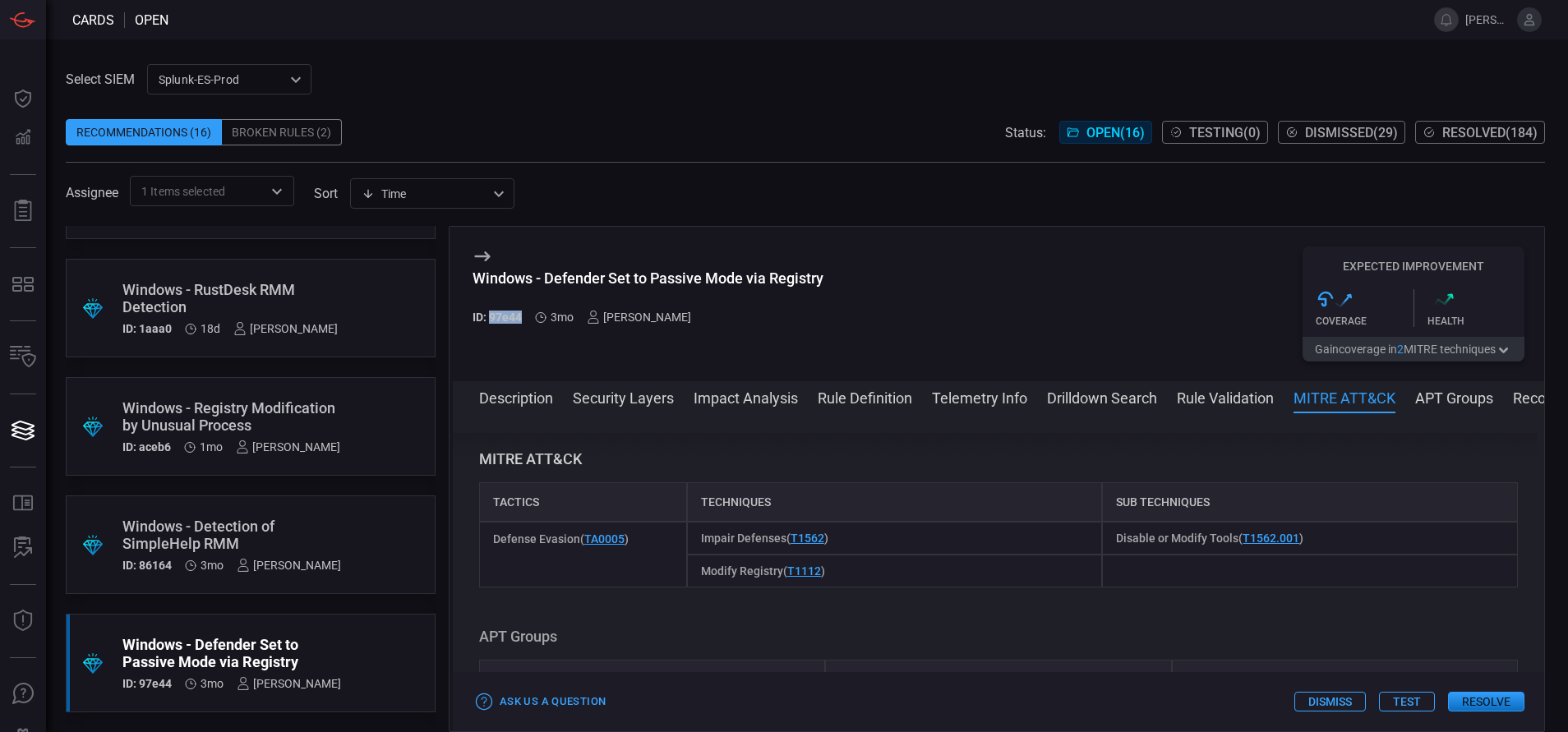
drag, startPoint x: 521, startPoint y: 318, endPoint x: 492, endPoint y: 327, distance: 30.4
click at [492, 327] on div "Windows - Defender Set to Passive Mode via Registry ID: 97e44 3mo [PERSON_NAME]" at bounding box center [647, 303] width 350 height 115
copy h5 "97e44"
click at [492, 327] on div "Windows - Defender Set to Passive Mode via Registry ID: 97e44 3mo [PERSON_NAME]" at bounding box center [647, 303] width 350 height 115
click at [534, 398] on button "Description" at bounding box center [516, 396] width 74 height 20
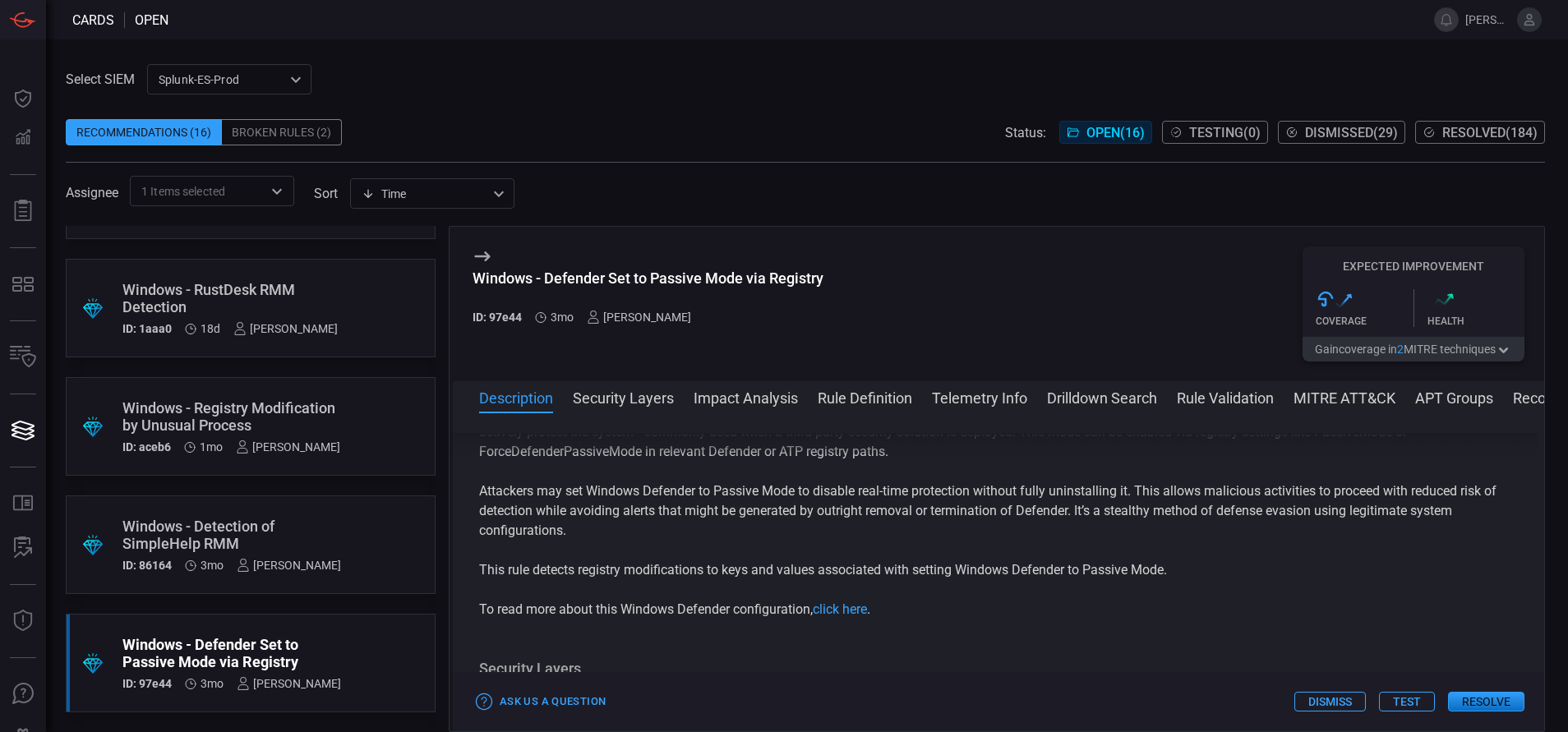
scroll to position [64, 0]
click at [850, 611] on link "click here" at bounding box center [839, 608] width 54 height 15
click at [1503, 692] on button "Resolve" at bounding box center [1486, 701] width 76 height 20
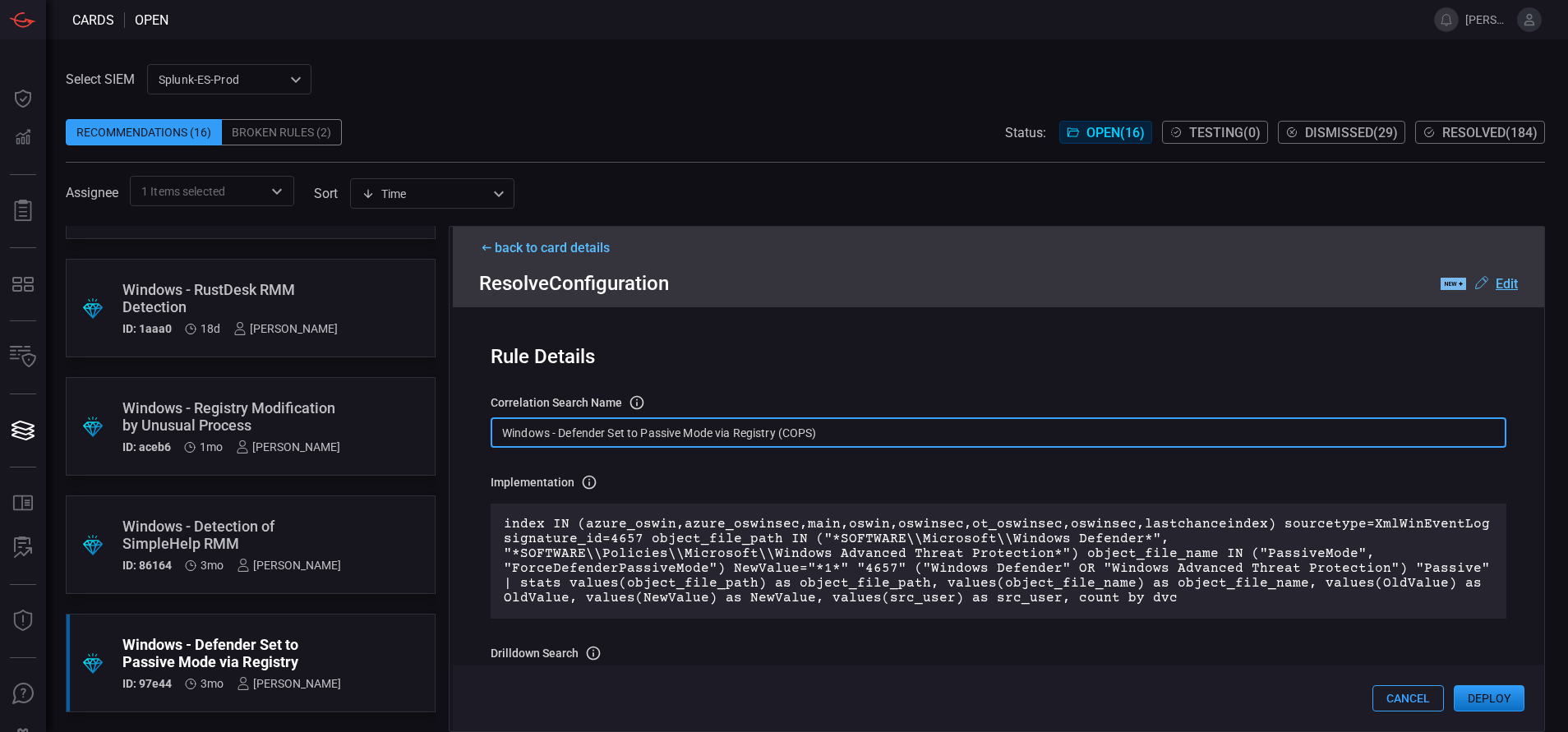
click at [840, 425] on input "Windows - Defender Set to Passive Mode via Registry (COPS)" at bounding box center [999, 432] width 1016 height 31
paste input "Reg - Defender Set to Passive Mode via Registry"
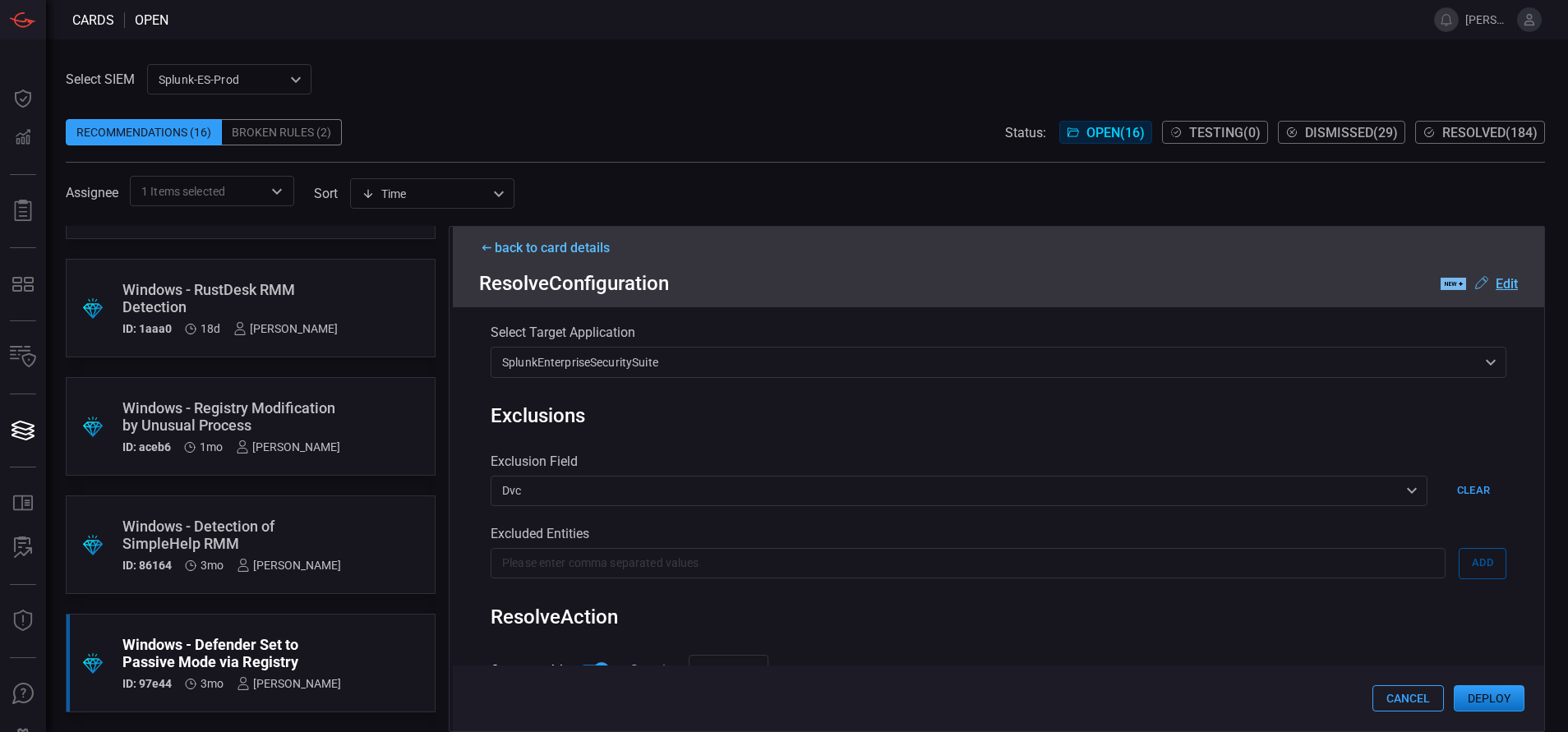
scroll to position [677, 0]
type input "Win Reg - Defender Set to Passive Mode via Registry"
click at [1479, 699] on button "Deploy" at bounding box center [1489, 699] width 71 height 27
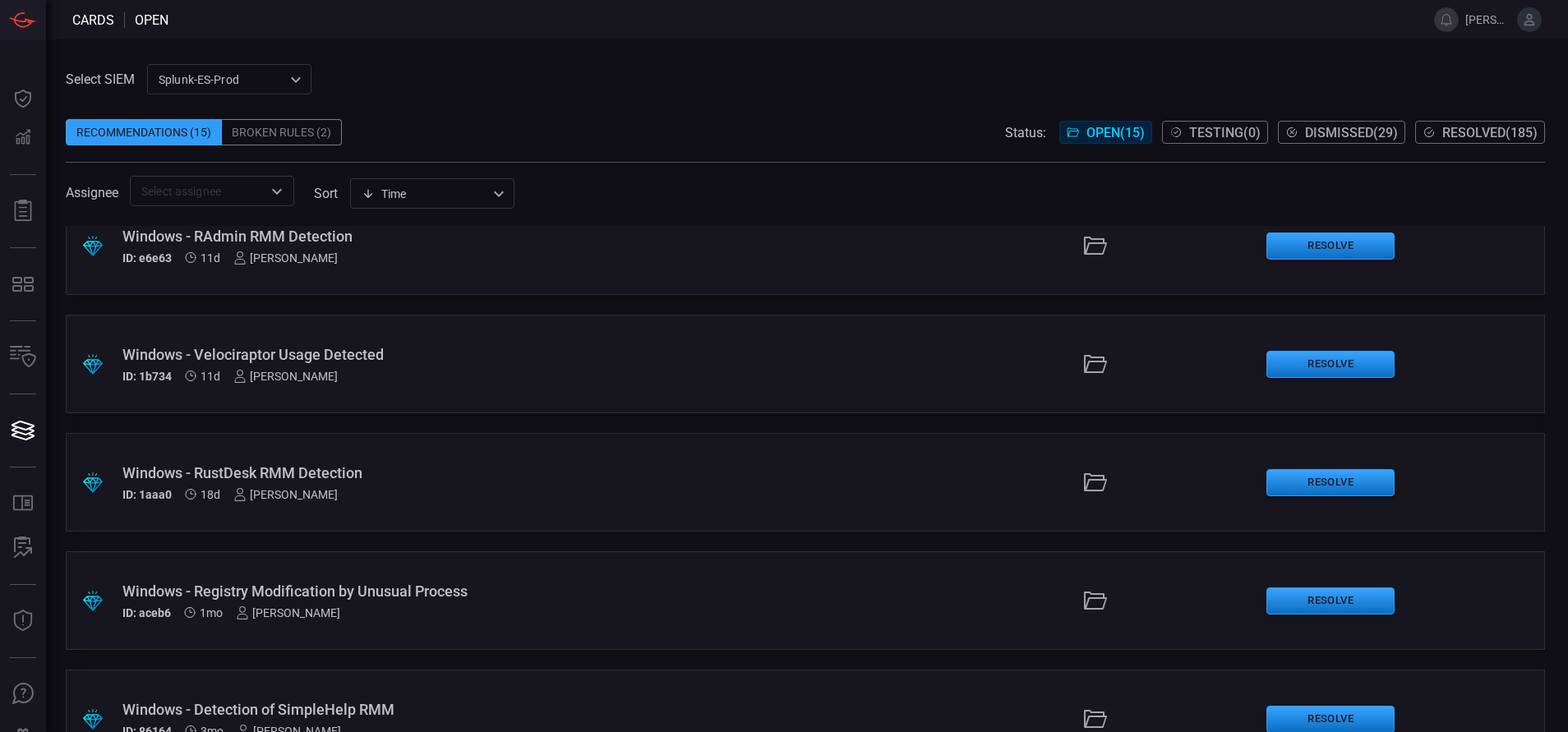
scroll to position [86, 0]
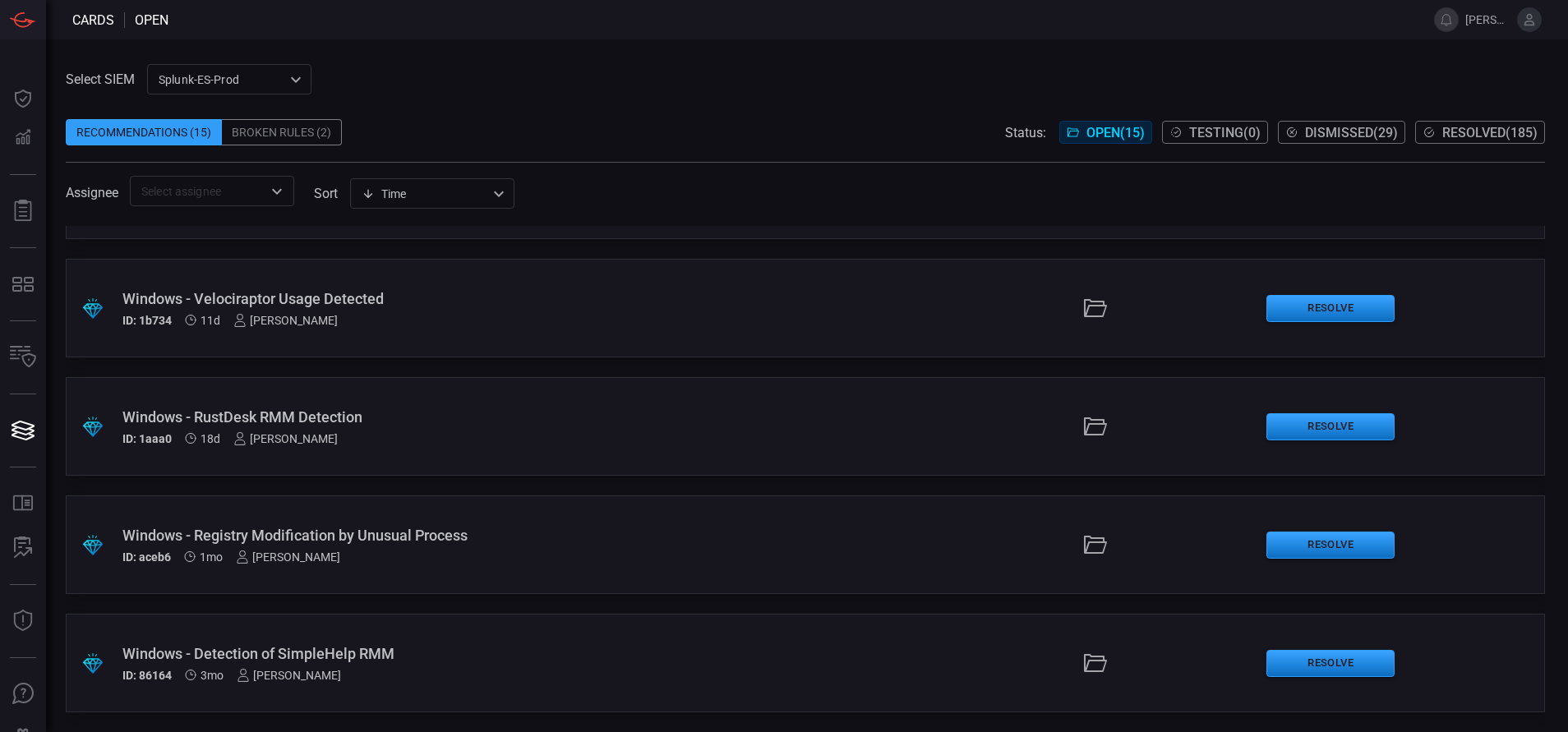
click at [1488, 123] on button "Resolved ( 185 )" at bounding box center [1480, 133] width 130 height 23
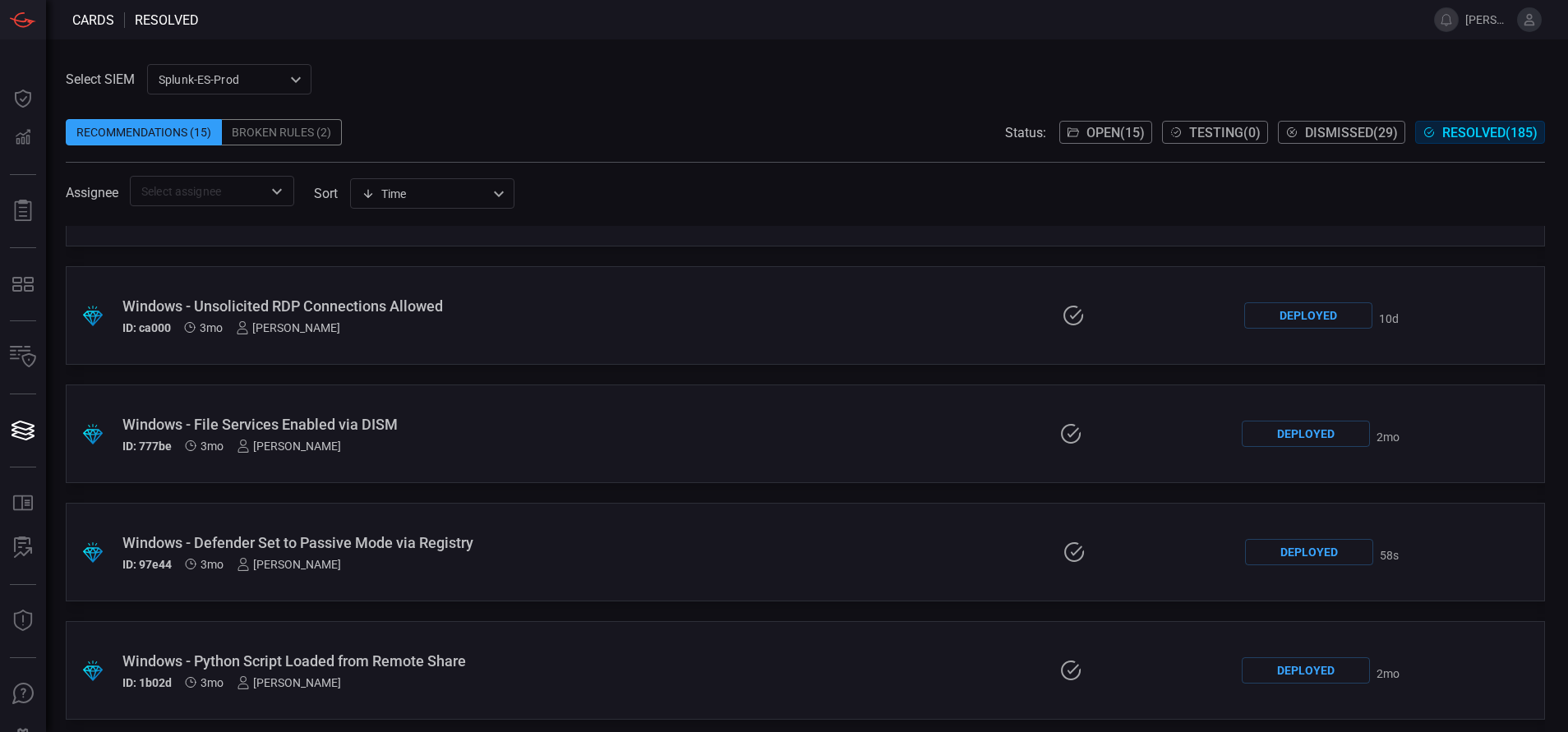
scroll to position [3870, 0]
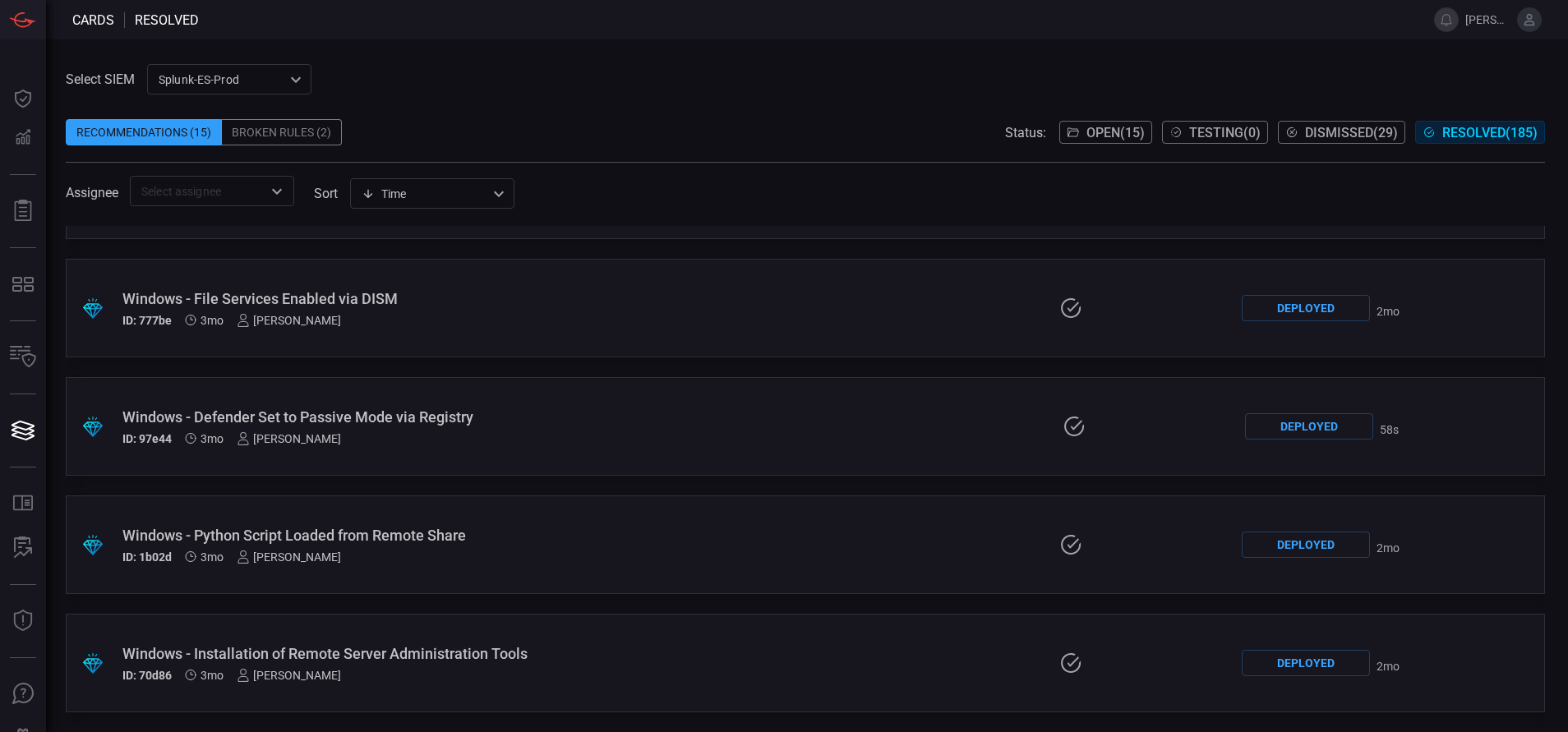
click at [619, 448] on div ".suggested_cards_icon{fill:url(#suggested_cards_icon);} Windows - Defender Set …" at bounding box center [805, 426] width 1479 height 98
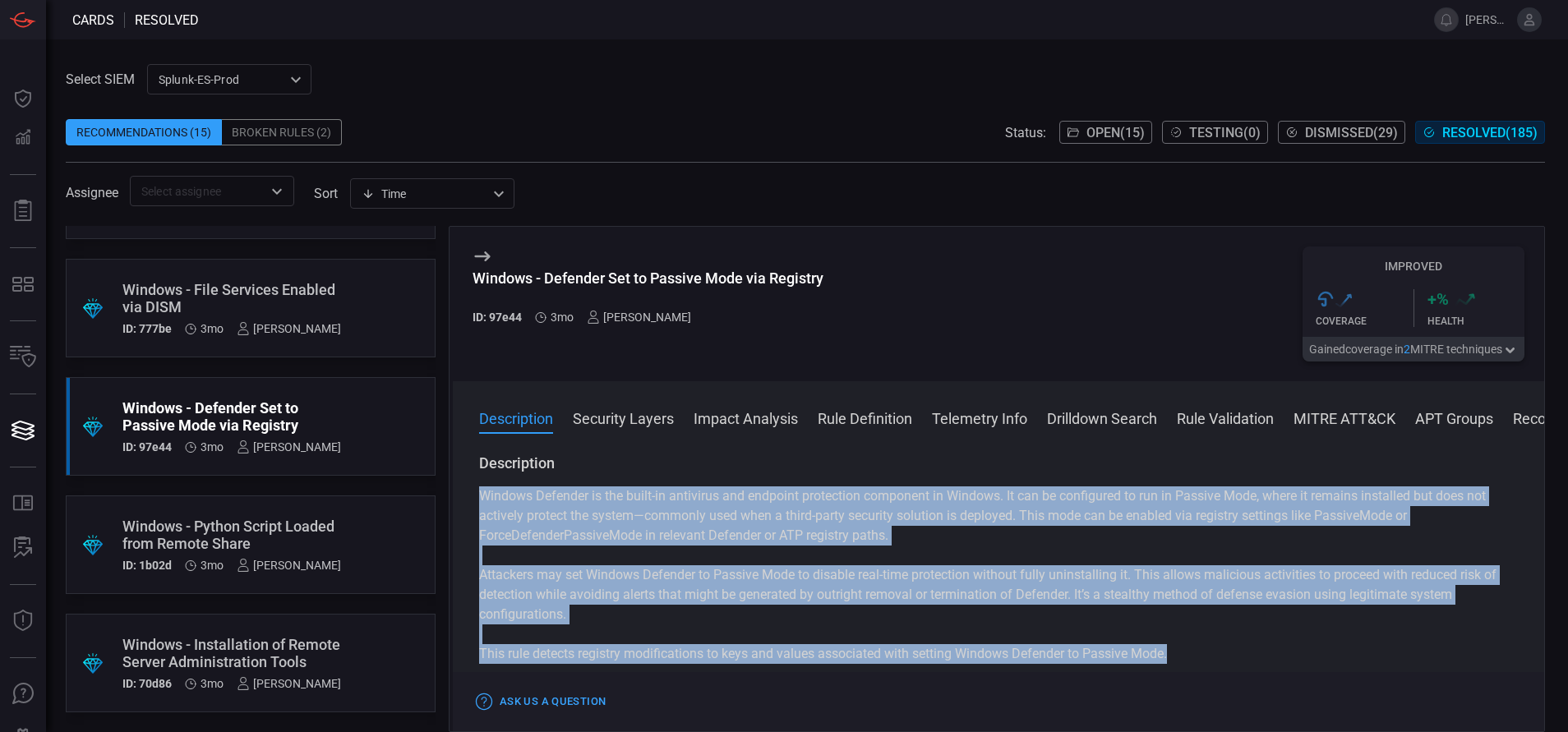
drag, startPoint x: 1176, startPoint y: 657, endPoint x: 454, endPoint y: 501, distance: 738.7
click at [454, 501] on div "Description Windows Defender is the built-in antivirus and endpoint protection …" at bounding box center [998, 589] width 1091 height 272
